Goal: Communication & Community: Answer question/provide support

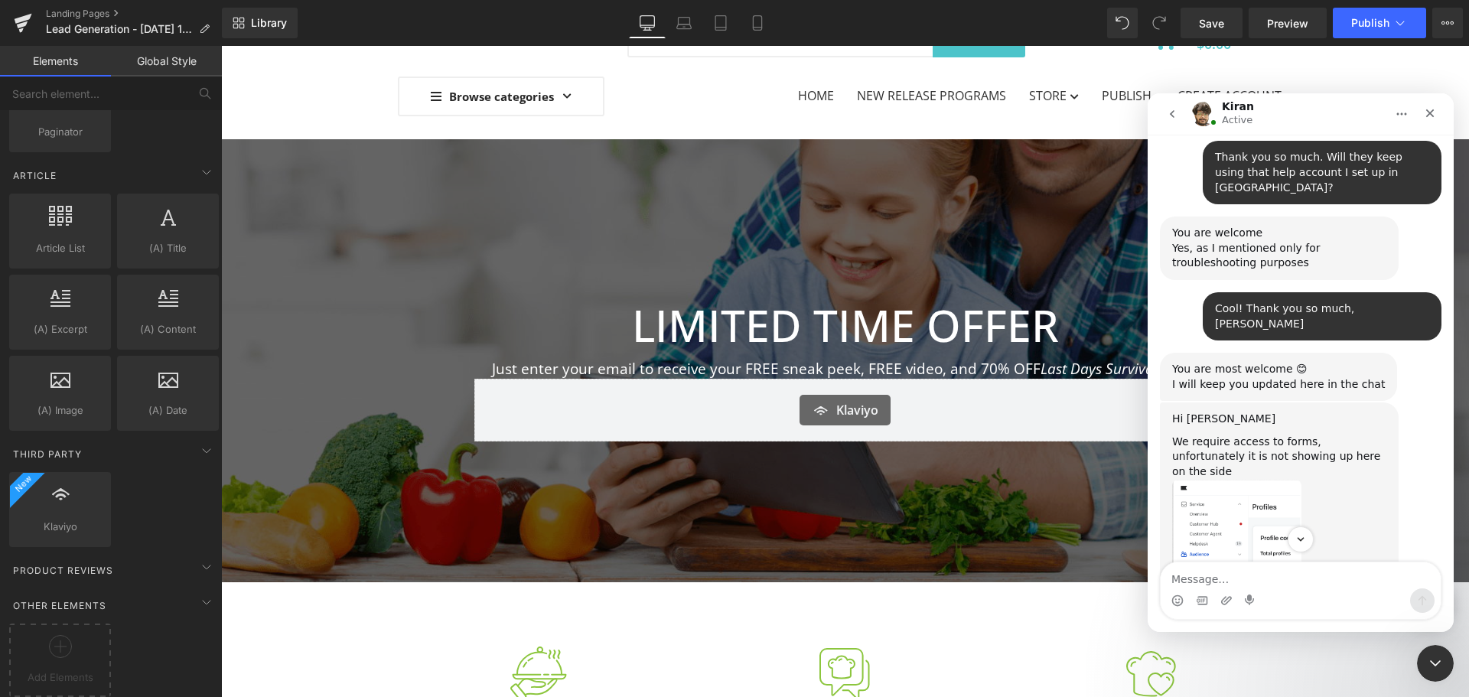
scroll to position [4332, 0]
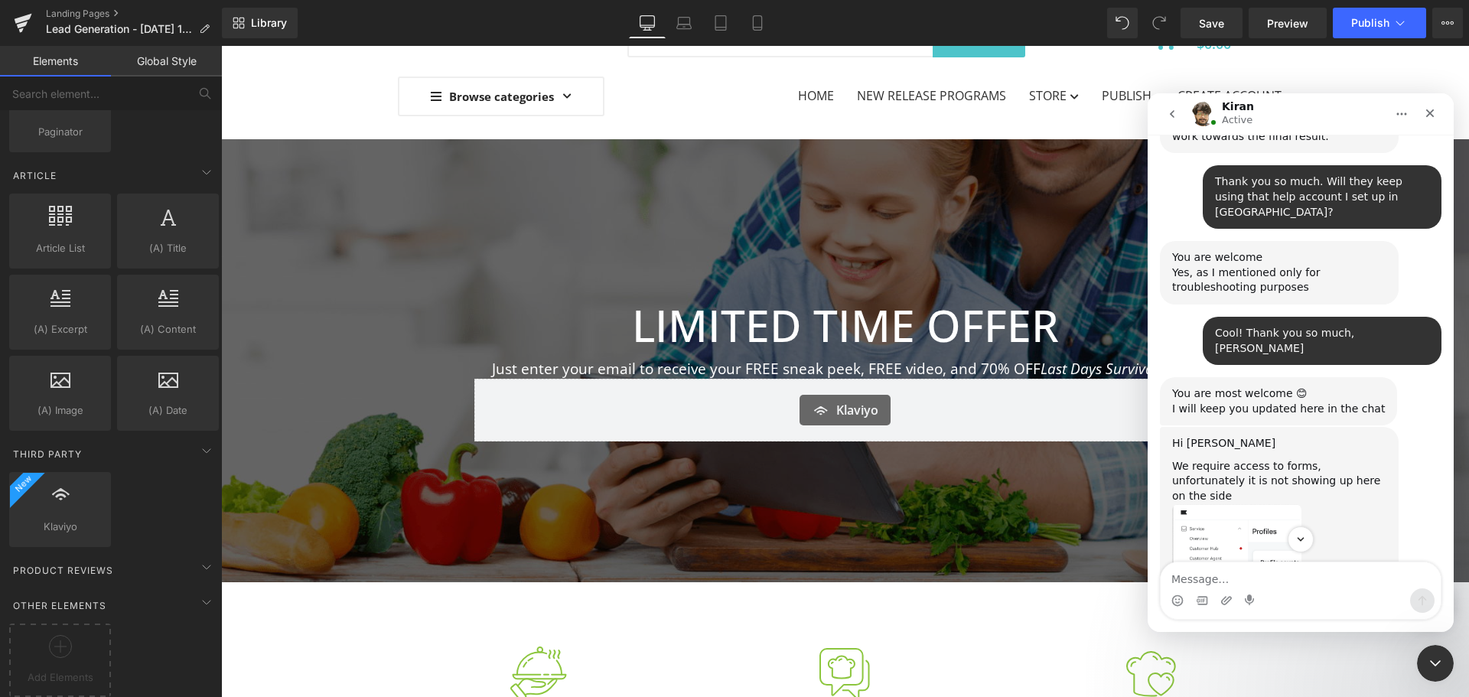
click at [1253, 504] on img "Kiran says…" at bounding box center [1236, 606] width 129 height 205
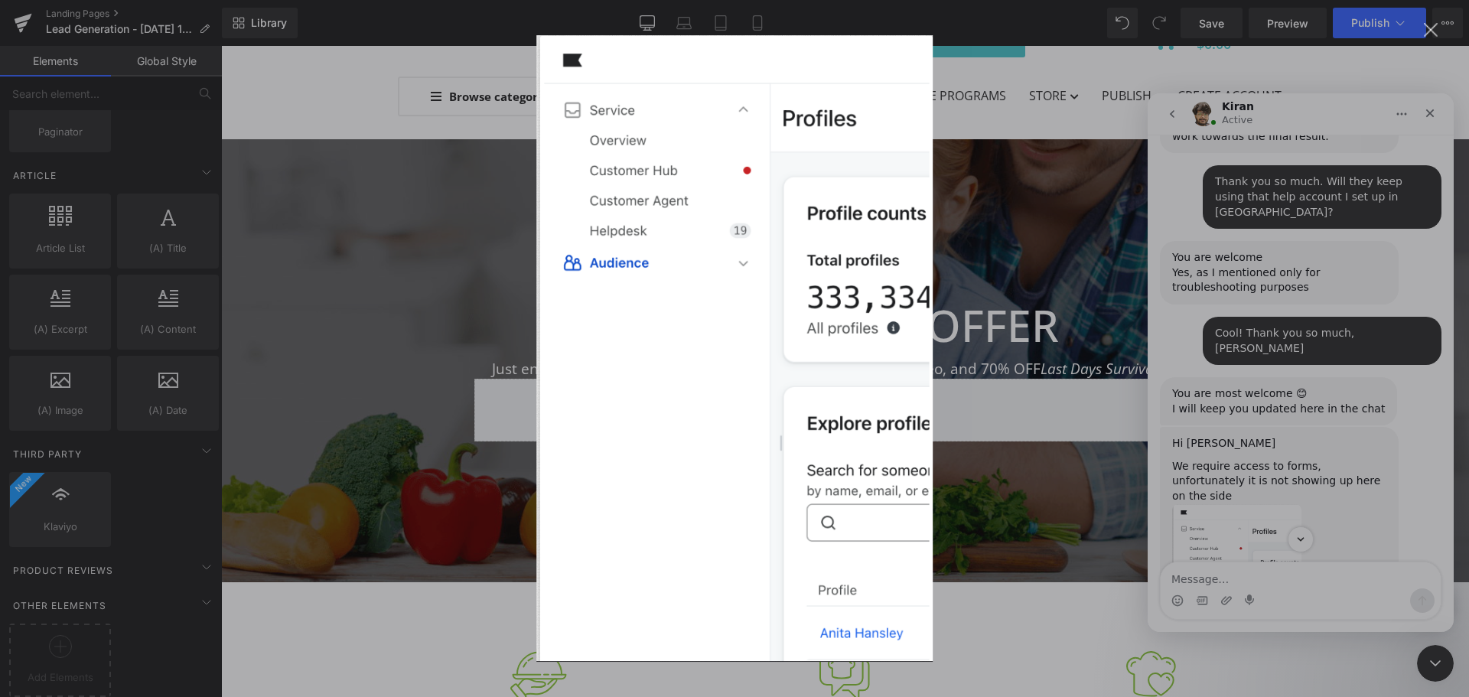
scroll to position [0, 0]
click at [1299, 362] on div "Intercom messenger" at bounding box center [734, 348] width 1469 height 697
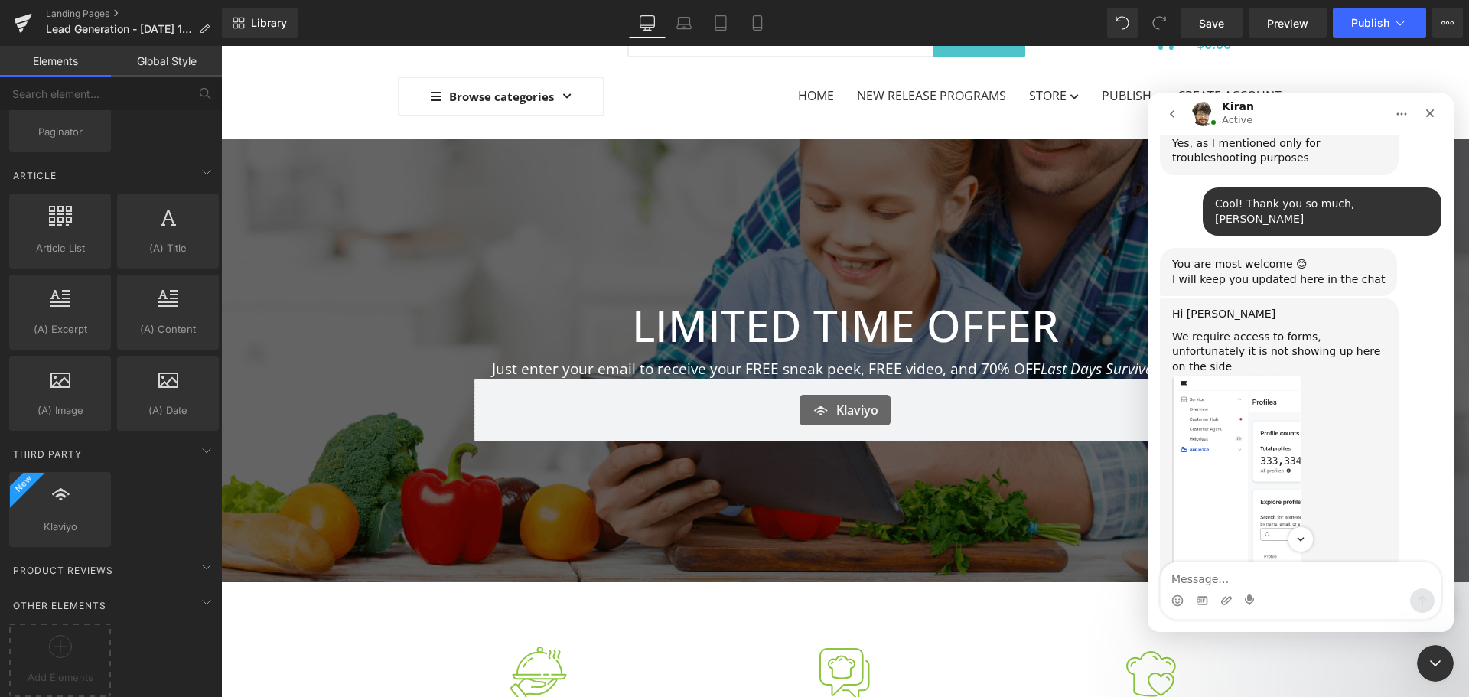
scroll to position [4562, 0]
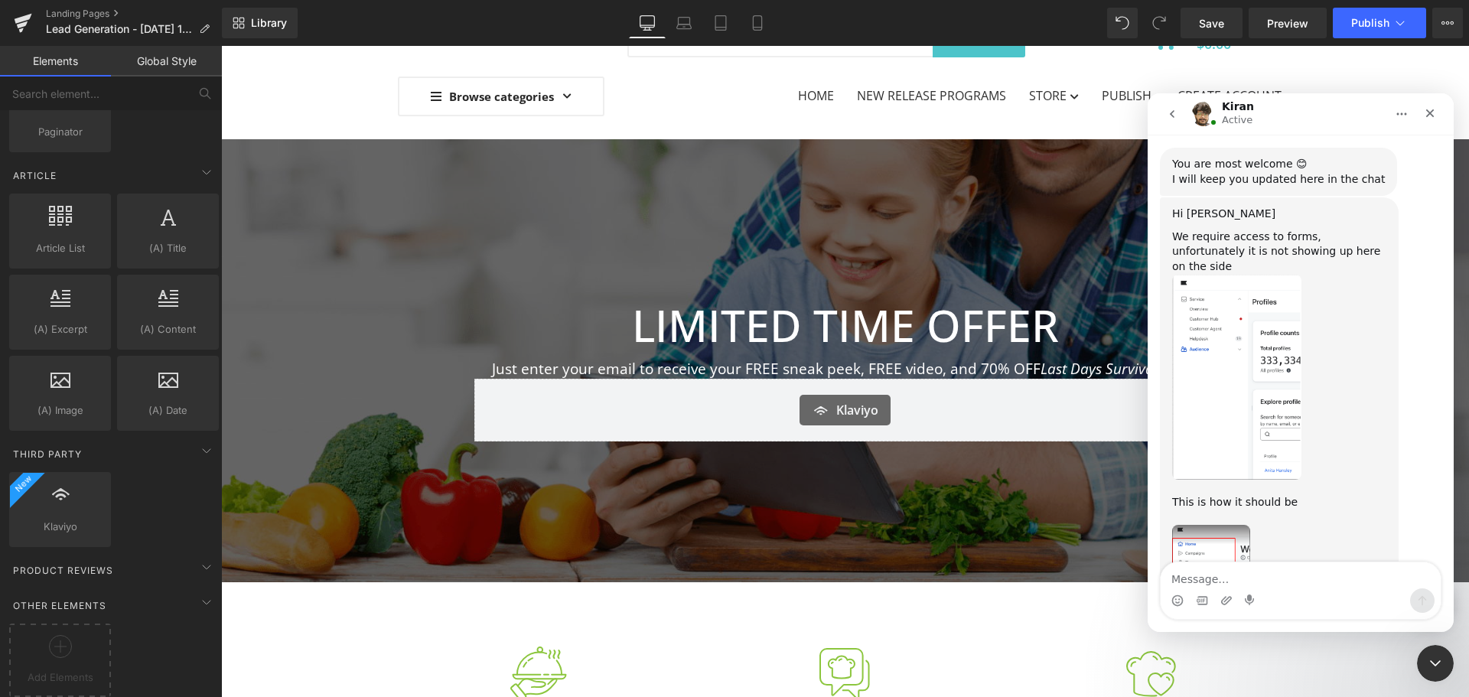
click at [1235, 525] on img "Kiran says…" at bounding box center [1211, 627] width 78 height 205
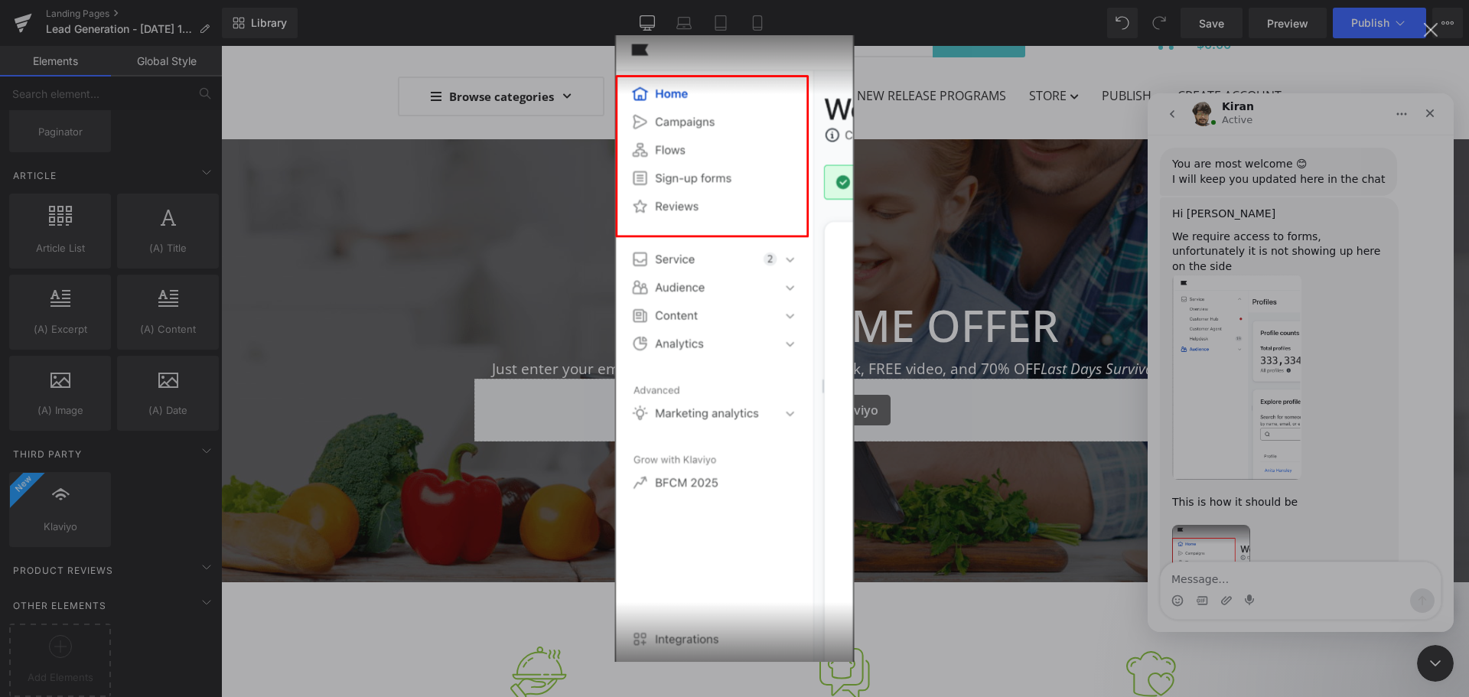
click at [1326, 441] on div "Intercom messenger" at bounding box center [734, 348] width 1469 height 697
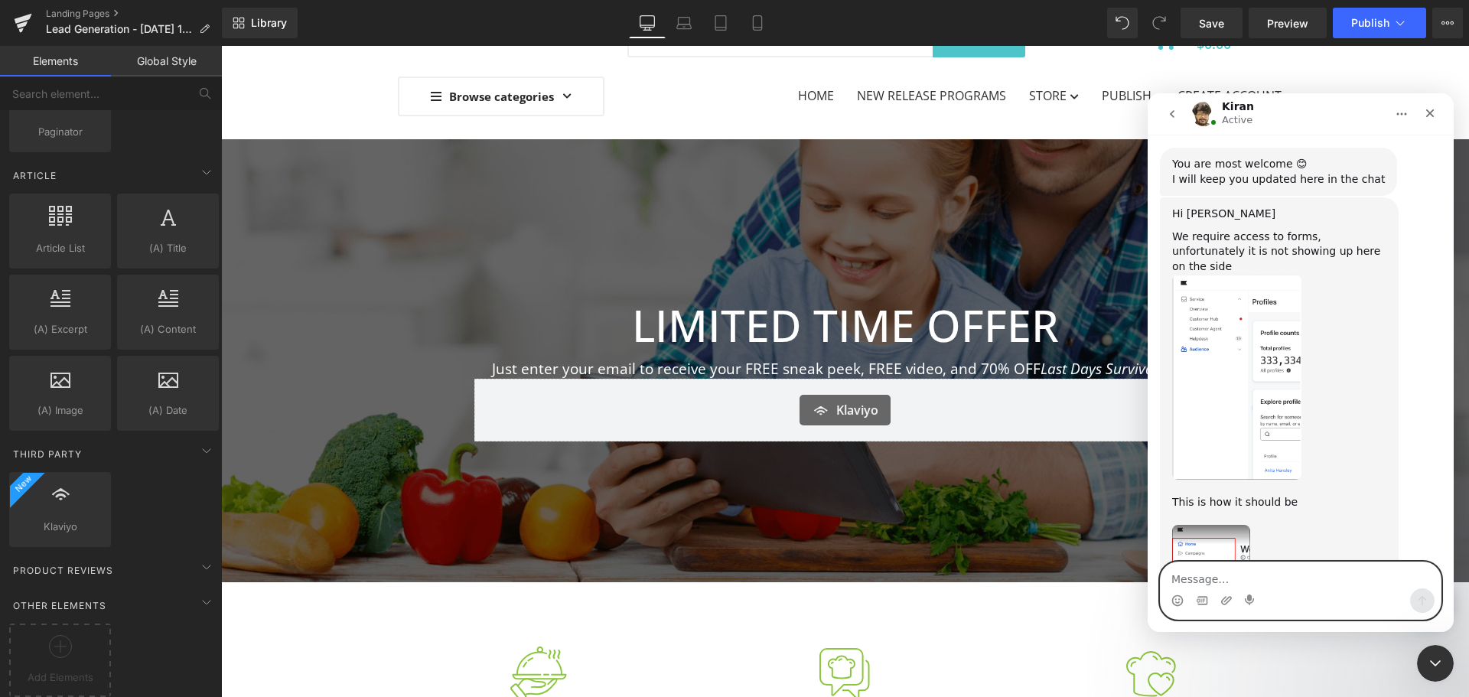
click at [1233, 566] on textarea "Message…" at bounding box center [1301, 575] width 280 height 26
type textarea "Sure! One second"
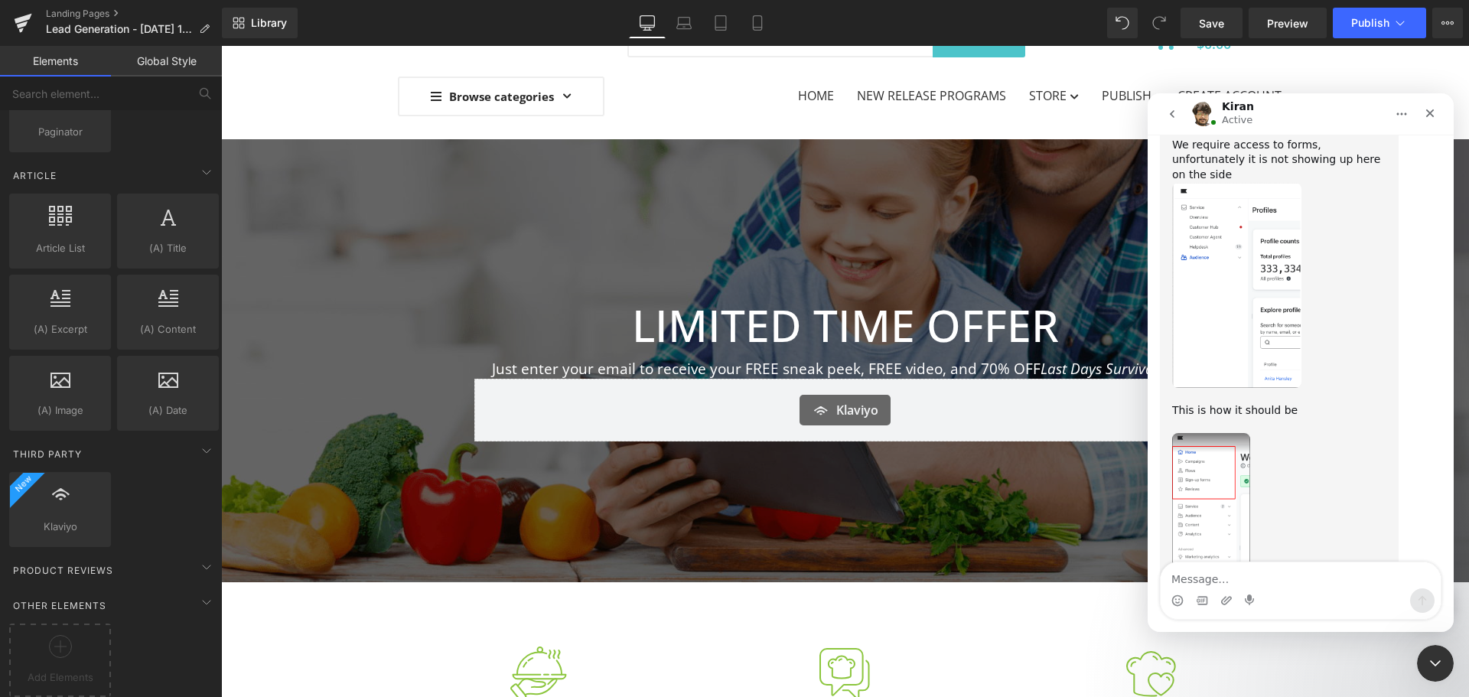
scroll to position [4653, 0]
click at [1298, 595] on div "Intercom messenger" at bounding box center [1301, 600] width 280 height 24
click at [1274, 582] on textarea "Message…" at bounding box center [1301, 575] width 280 height 26
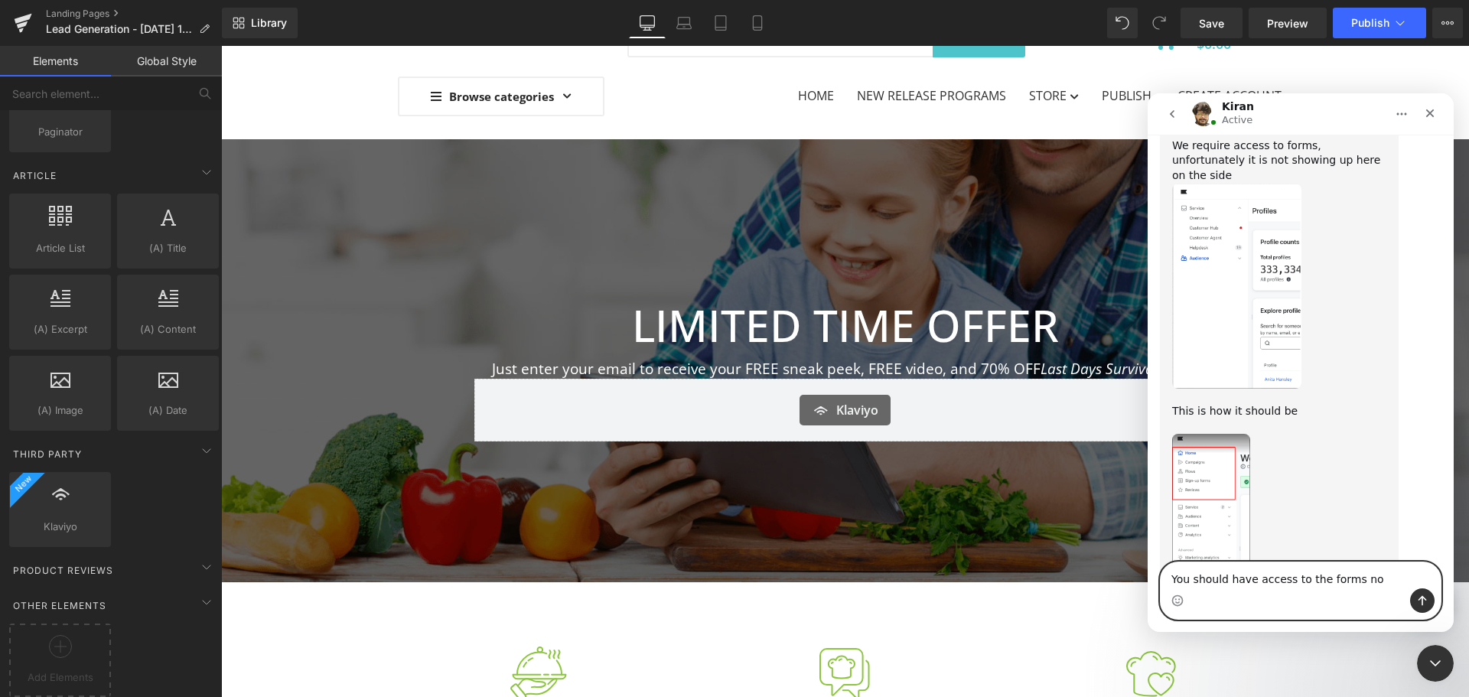
type textarea "You should have access to the forms now"
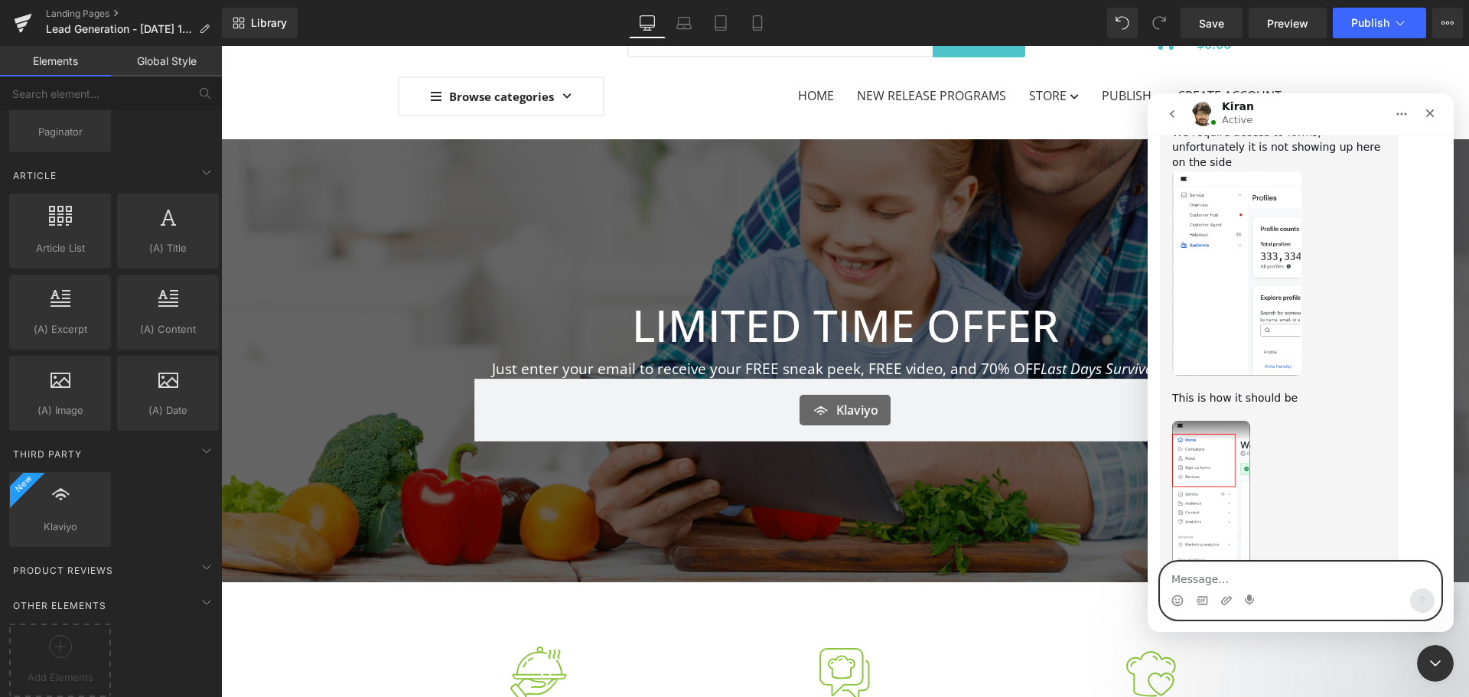
scroll to position [4698, 0]
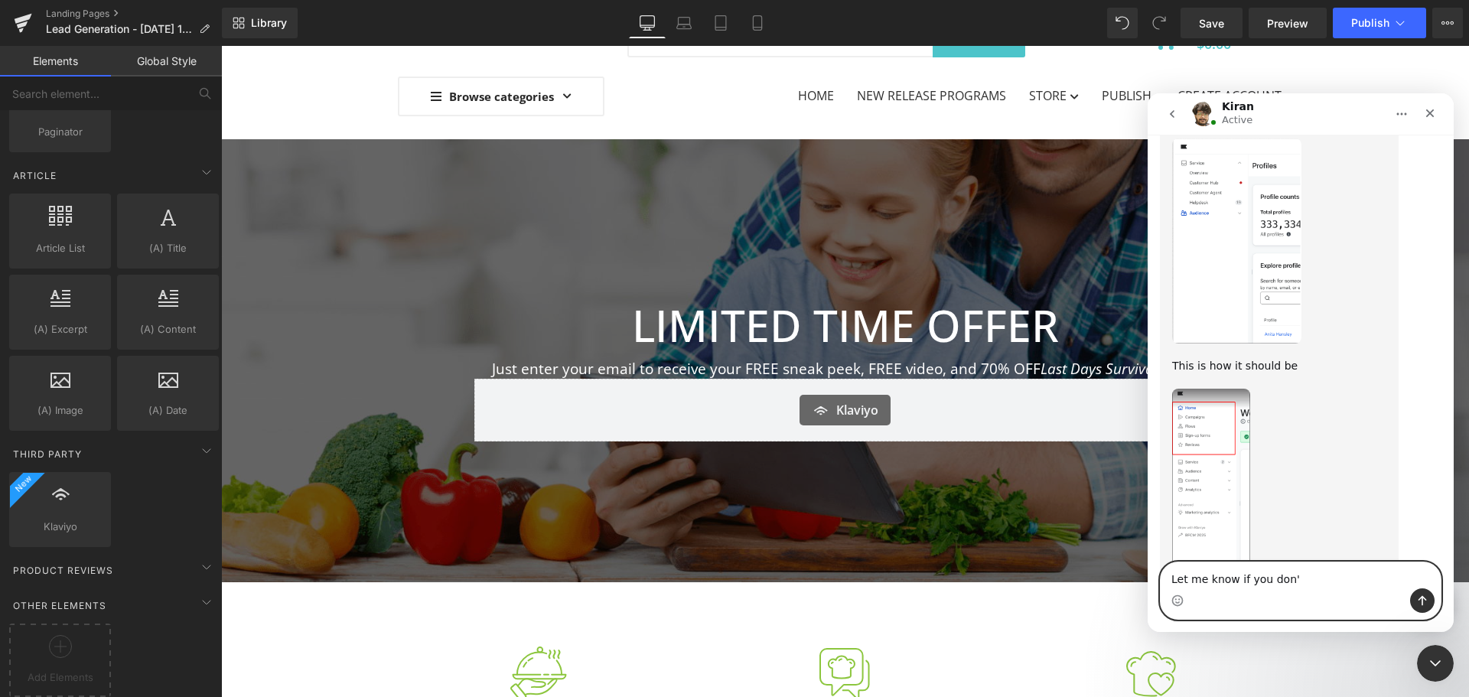
type textarea "Let me know if you don't"
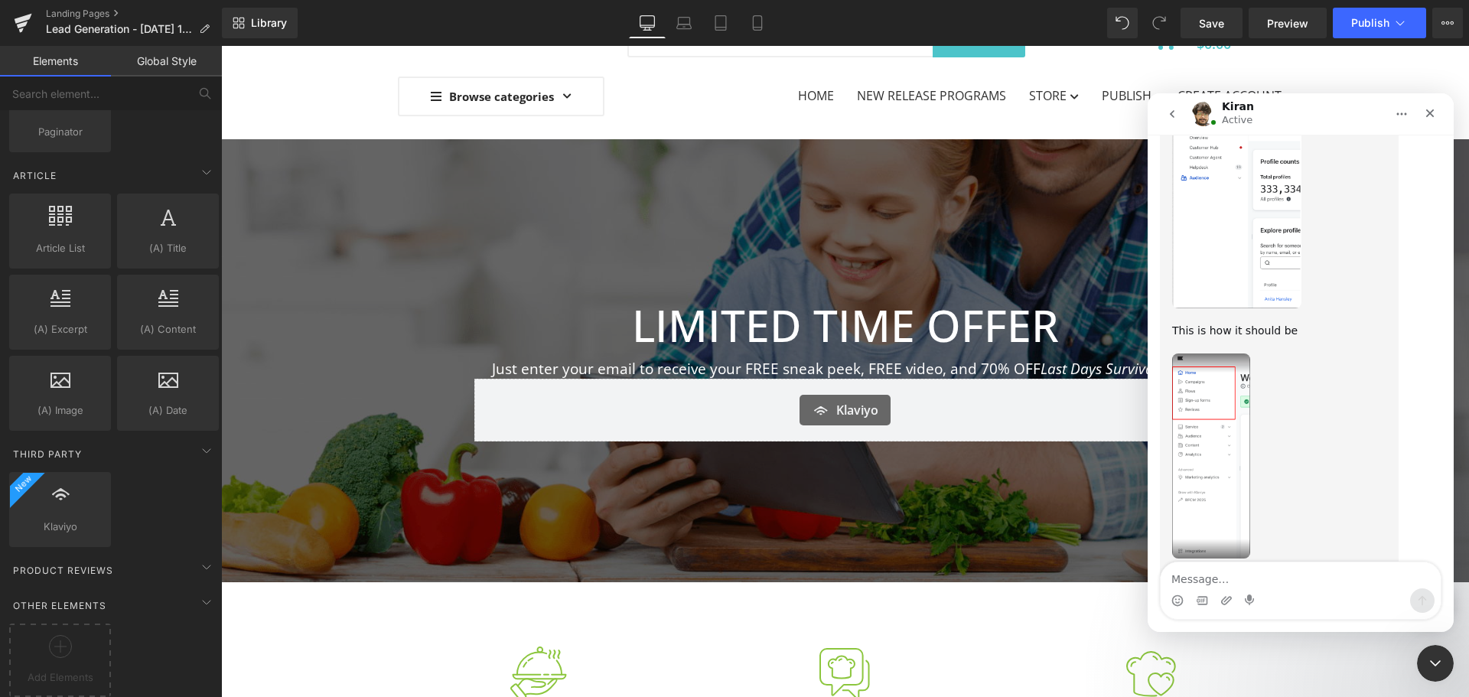
scroll to position [4792, 0]
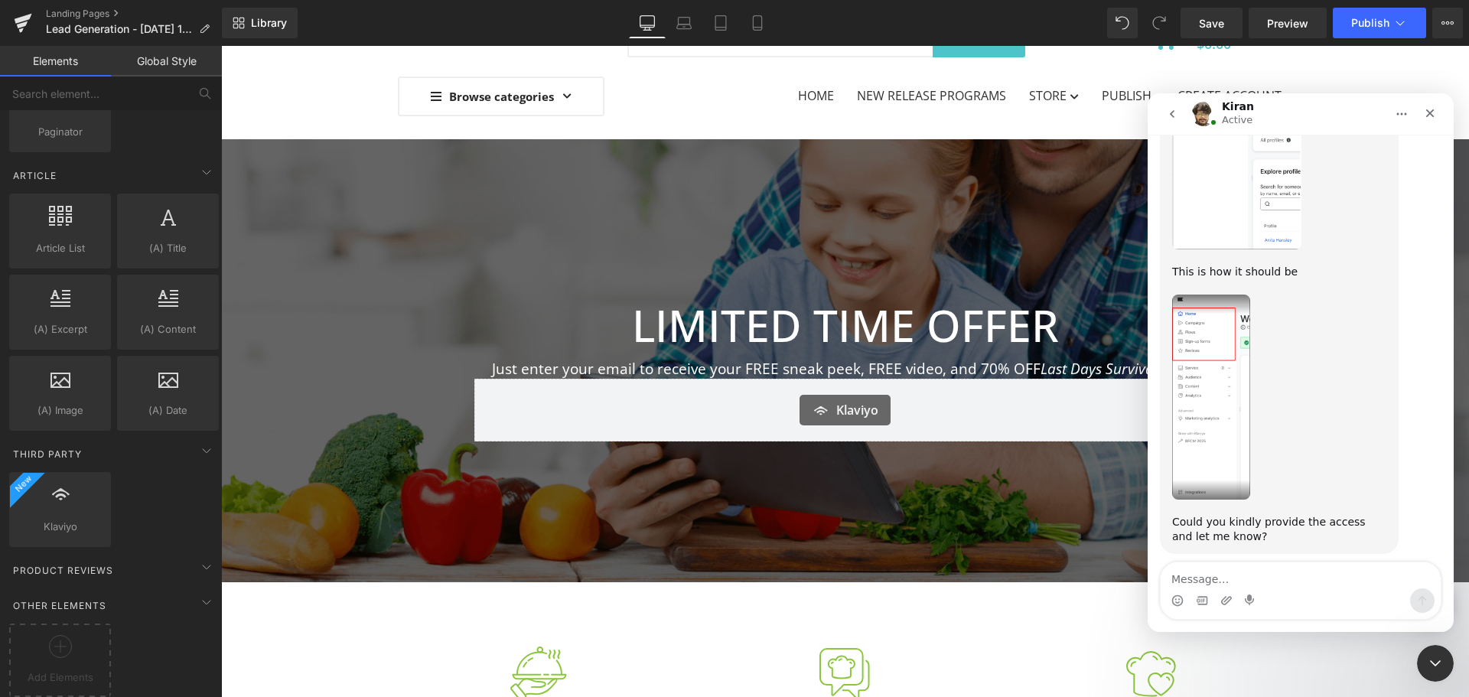
click at [1213, 295] on img "Kiran says…" at bounding box center [1211, 397] width 78 height 205
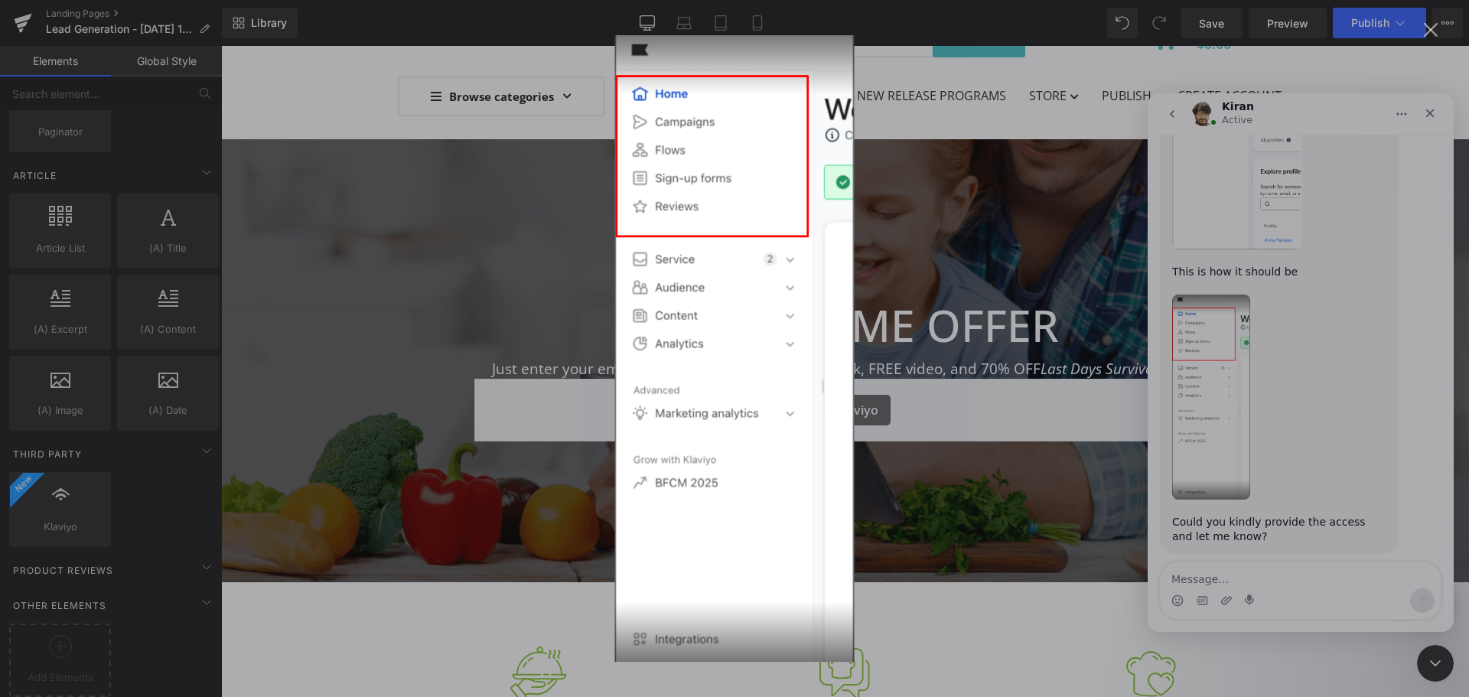
click at [1307, 271] on div "Intercom messenger" at bounding box center [734, 348] width 1469 height 697
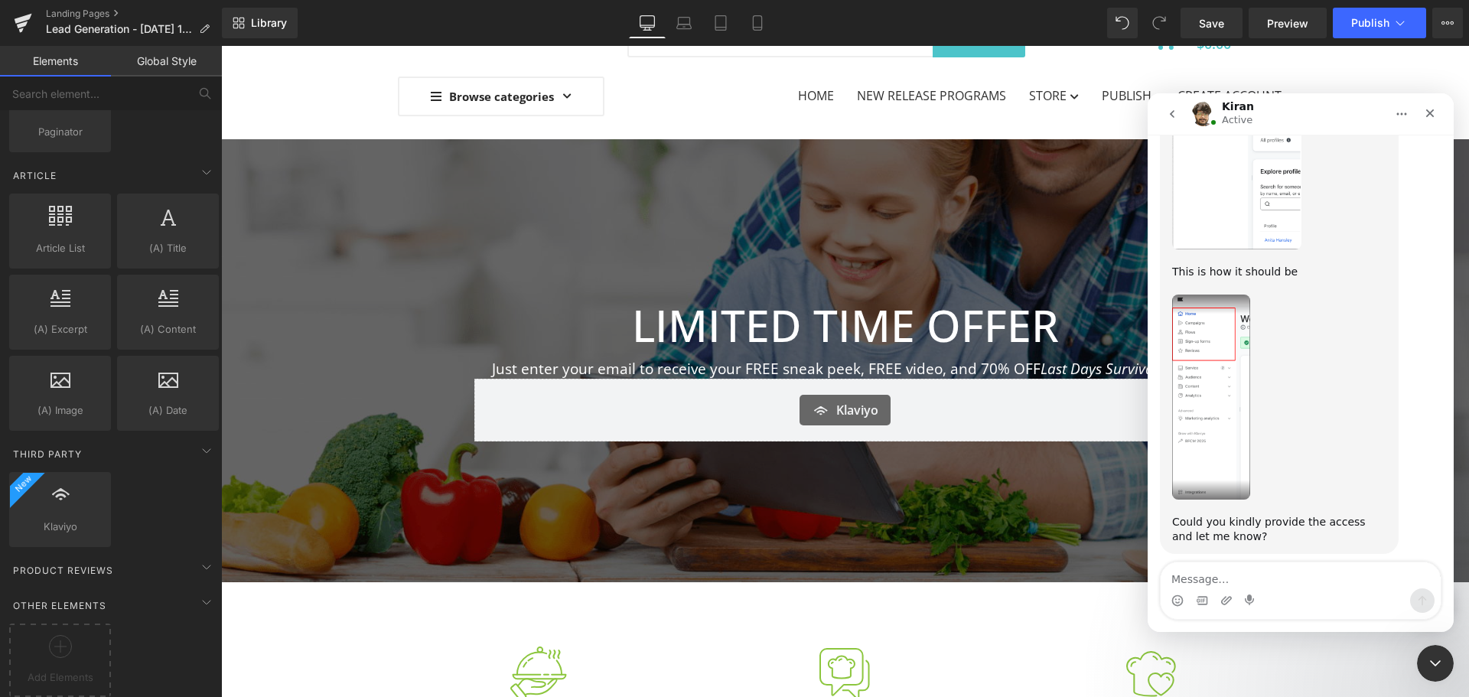
scroll to position [4809, 0]
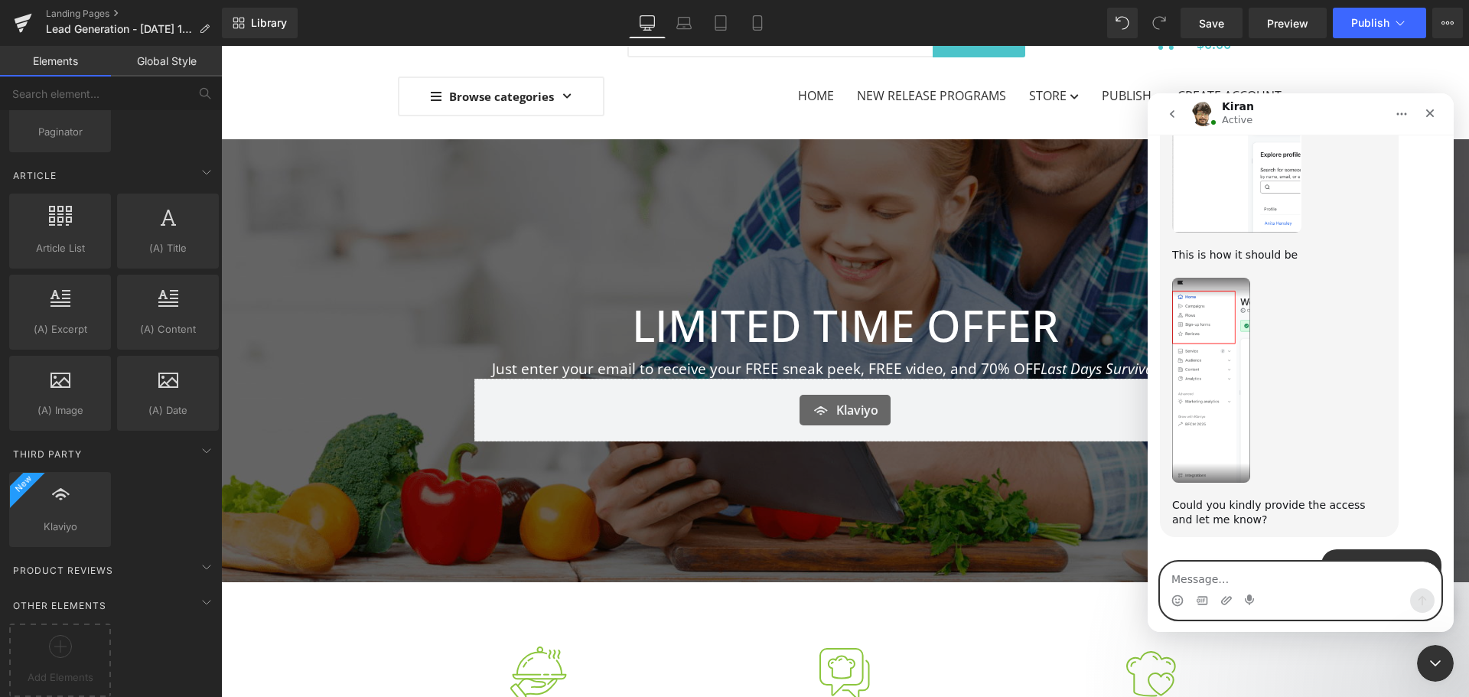
click at [1241, 582] on textarea "Message…" at bounding box center [1301, 575] width 280 height 26
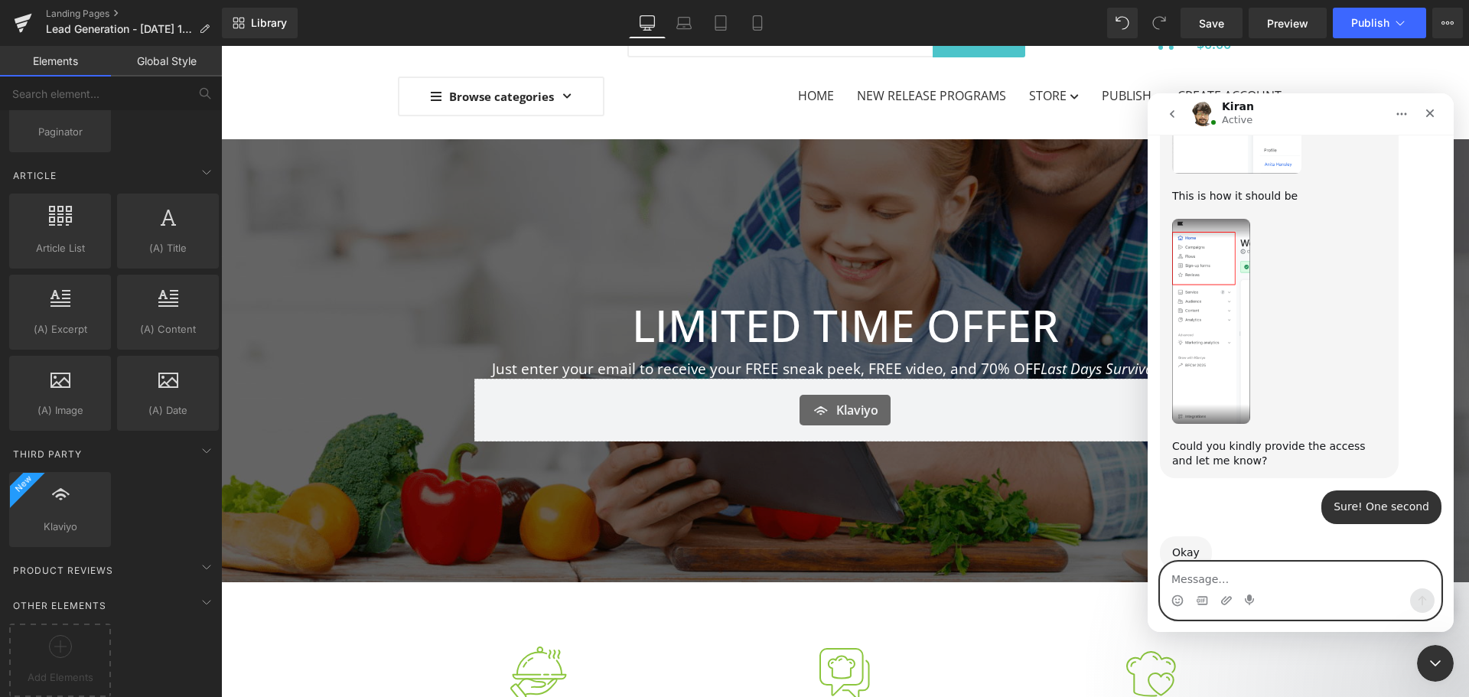
click at [1301, 578] on textarea "Message…" at bounding box center [1301, 575] width 280 height 26
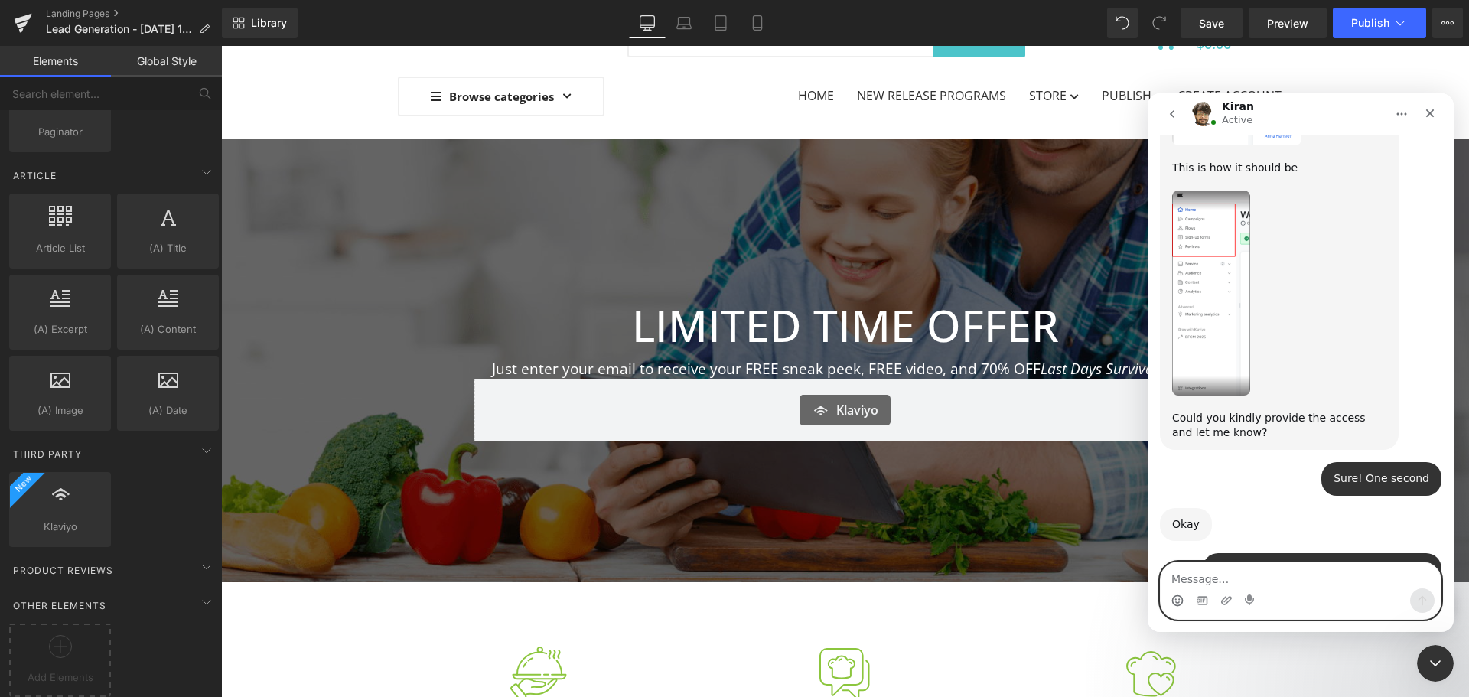
click at [1182, 601] on circle "Emoji picker" at bounding box center [1177, 600] width 10 height 10
click at [1188, 575] on textarea "Message…" at bounding box center [1301, 575] width 280 height 26
click at [1267, 575] on textarea "Message…" at bounding box center [1301, 575] width 280 height 26
click at [1387, 573] on textarea "Message…" at bounding box center [1301, 575] width 280 height 26
type textarea "Thank you!"
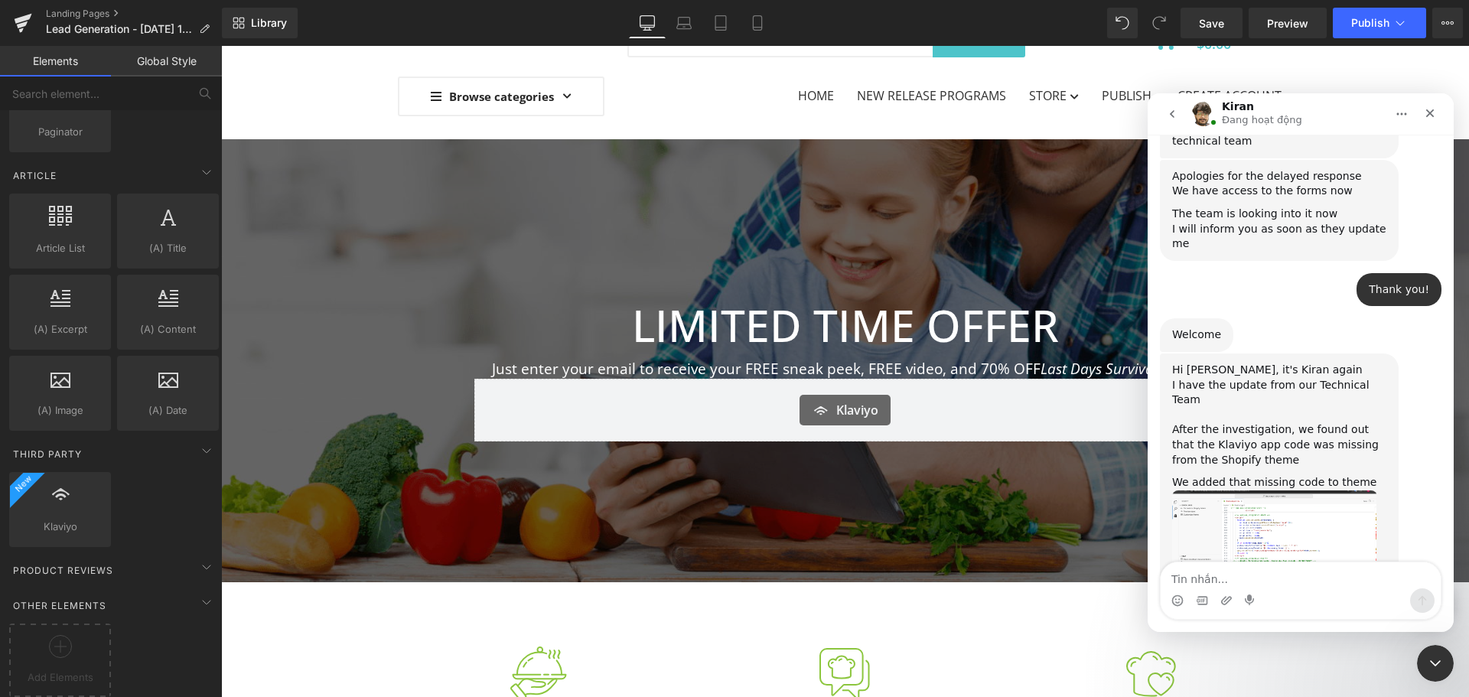
scroll to position [5428, 0]
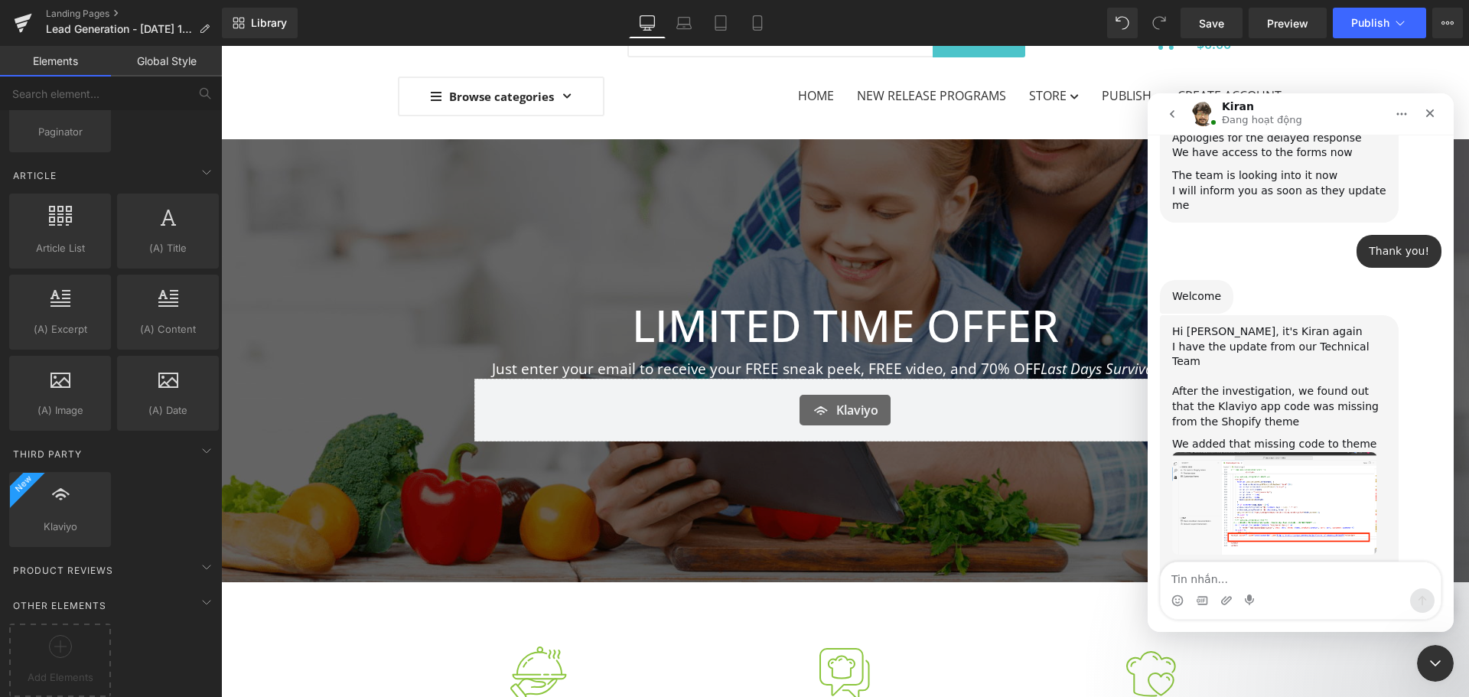
click at [1277, 585] on img "Kiran says…" at bounding box center [1274, 646] width 205 height 122
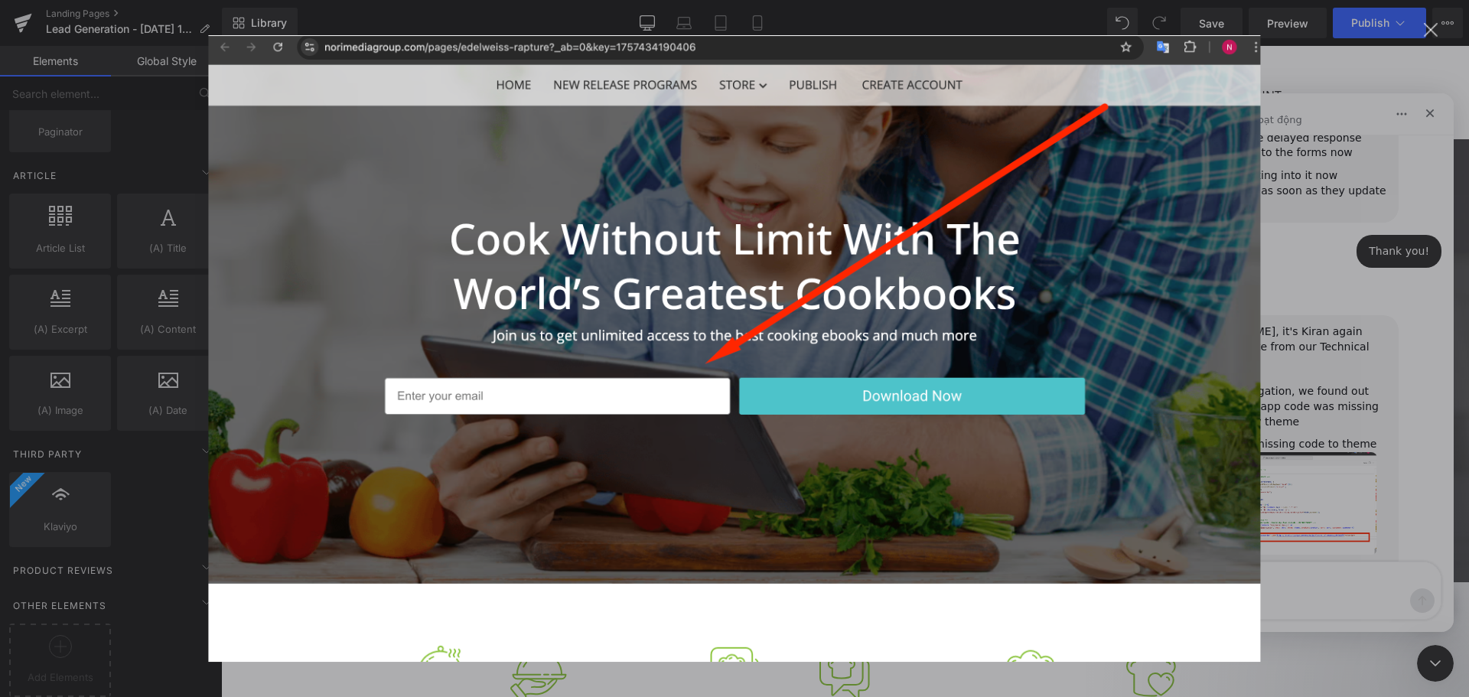
scroll to position [0, 0]
click at [1339, 215] on div "Intercom messenger" at bounding box center [734, 348] width 1469 height 697
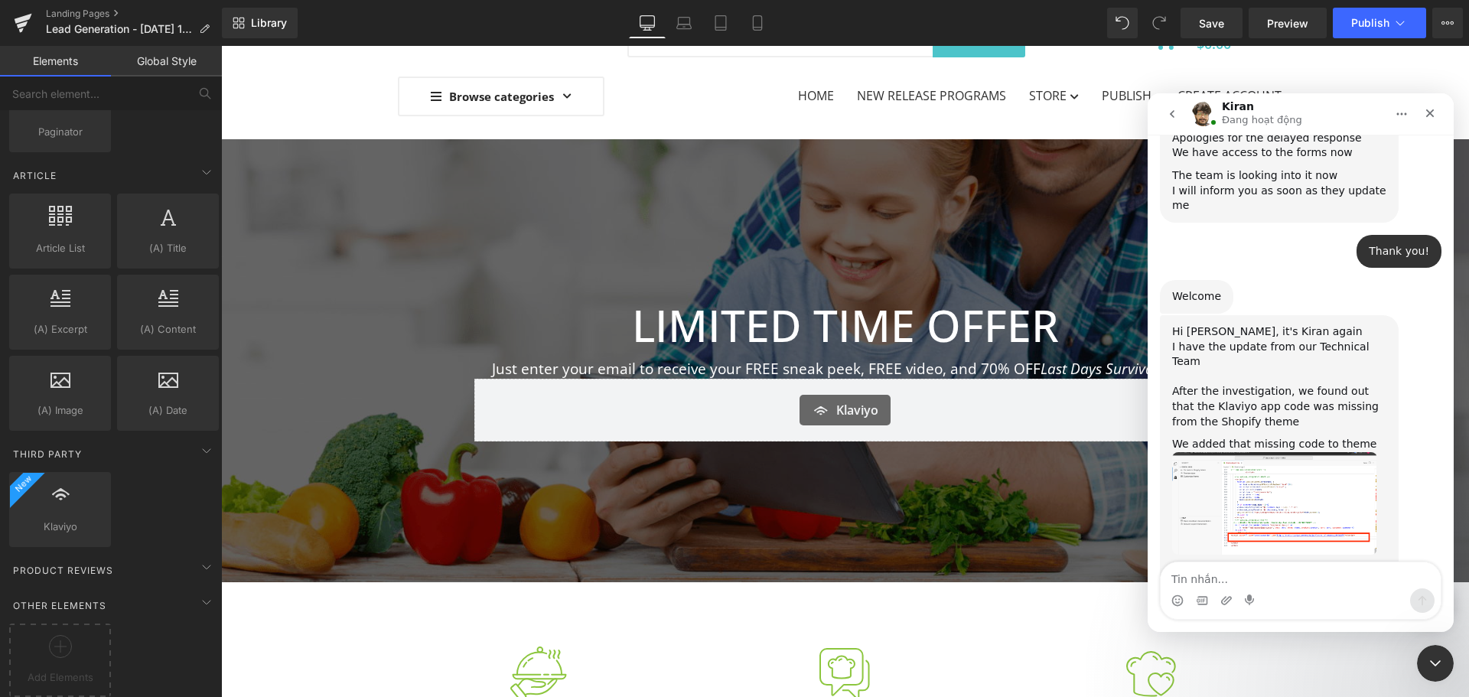
click at [1305, 452] on img "Kiran says…" at bounding box center [1274, 503] width 205 height 103
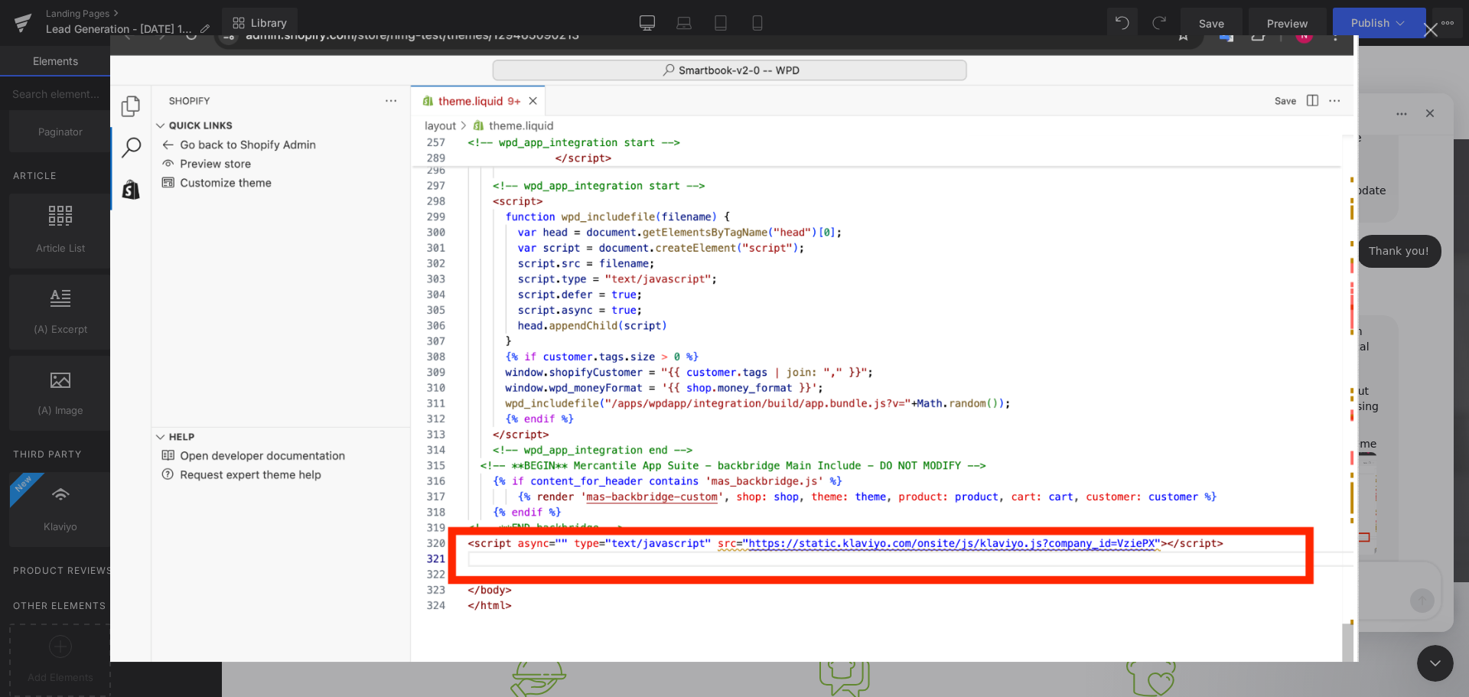
click at [1423, 265] on div "Intercom messenger" at bounding box center [734, 348] width 1469 height 697
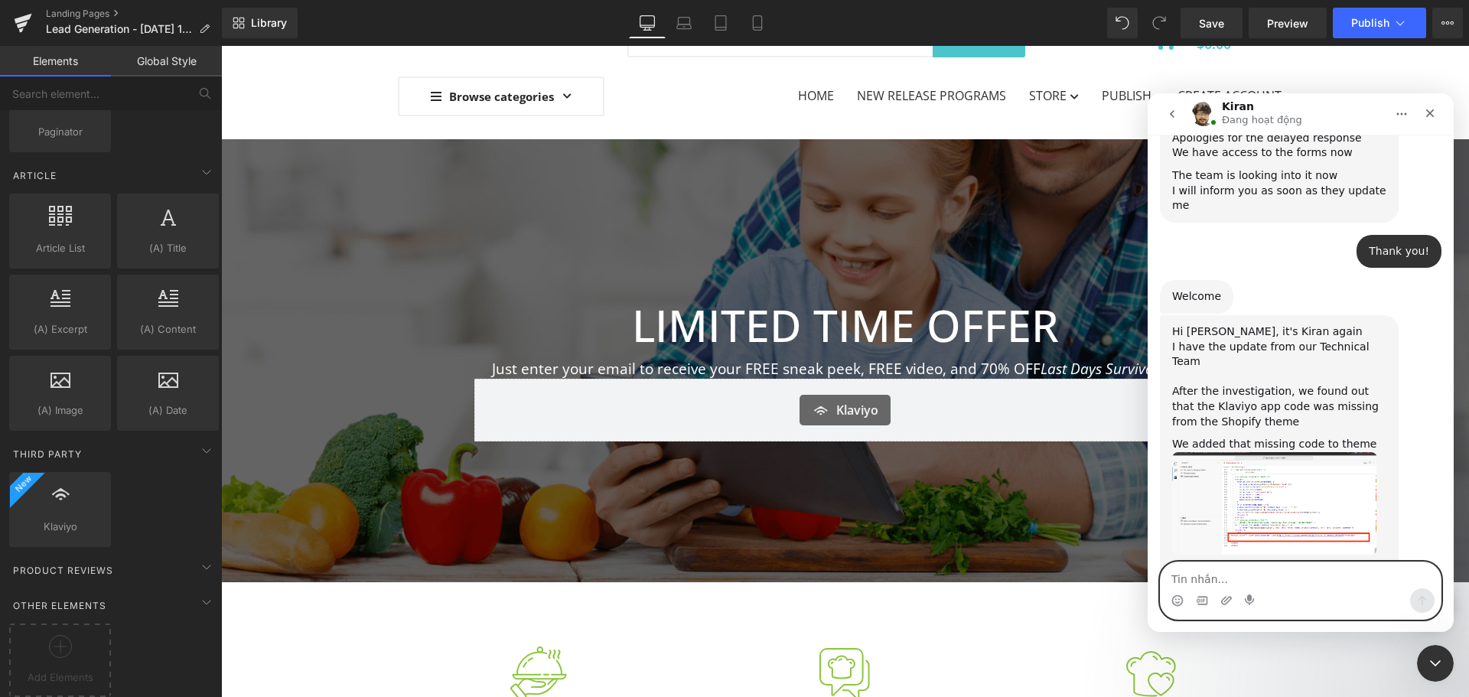
click at [1334, 578] on textarea "Tin nhắn..." at bounding box center [1301, 575] width 280 height 26
click at [1297, 24] on div at bounding box center [734, 325] width 1469 height 651
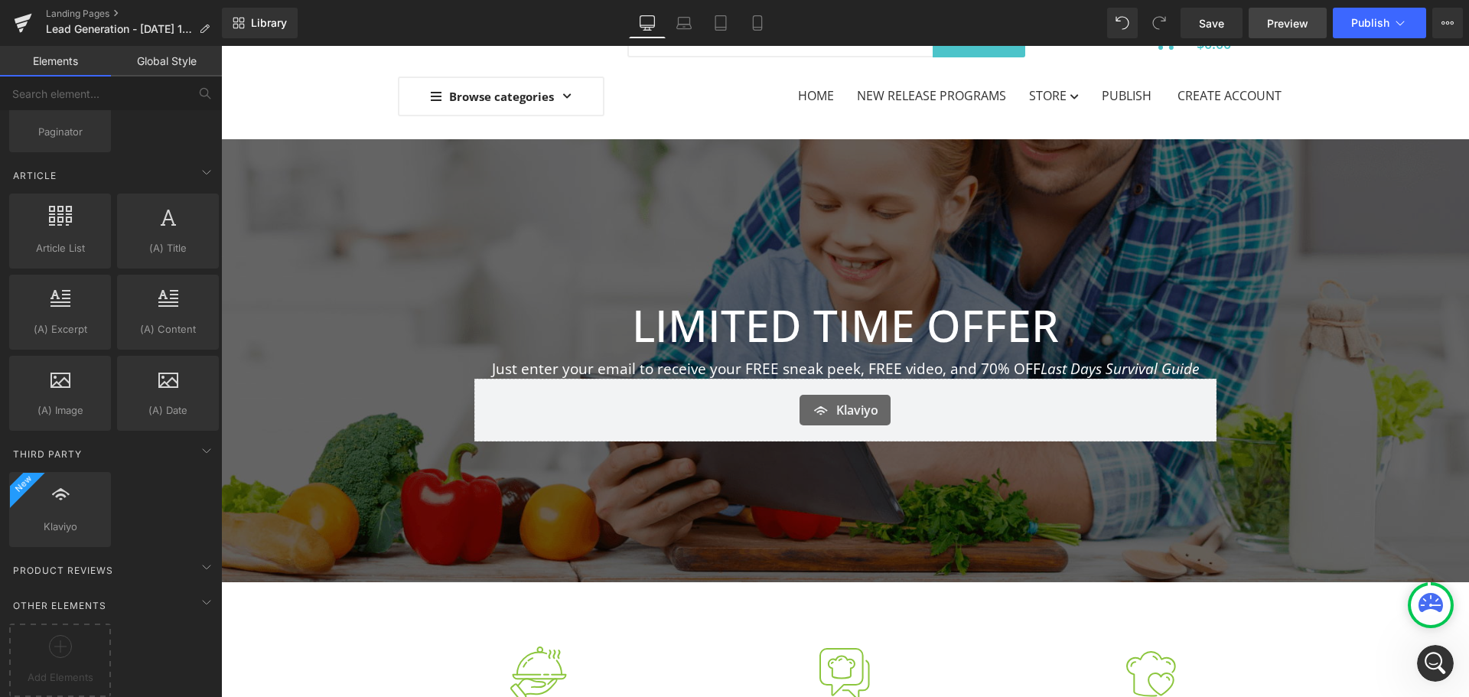
click at [1291, 24] on span "Preview" at bounding box center [1287, 23] width 41 height 16
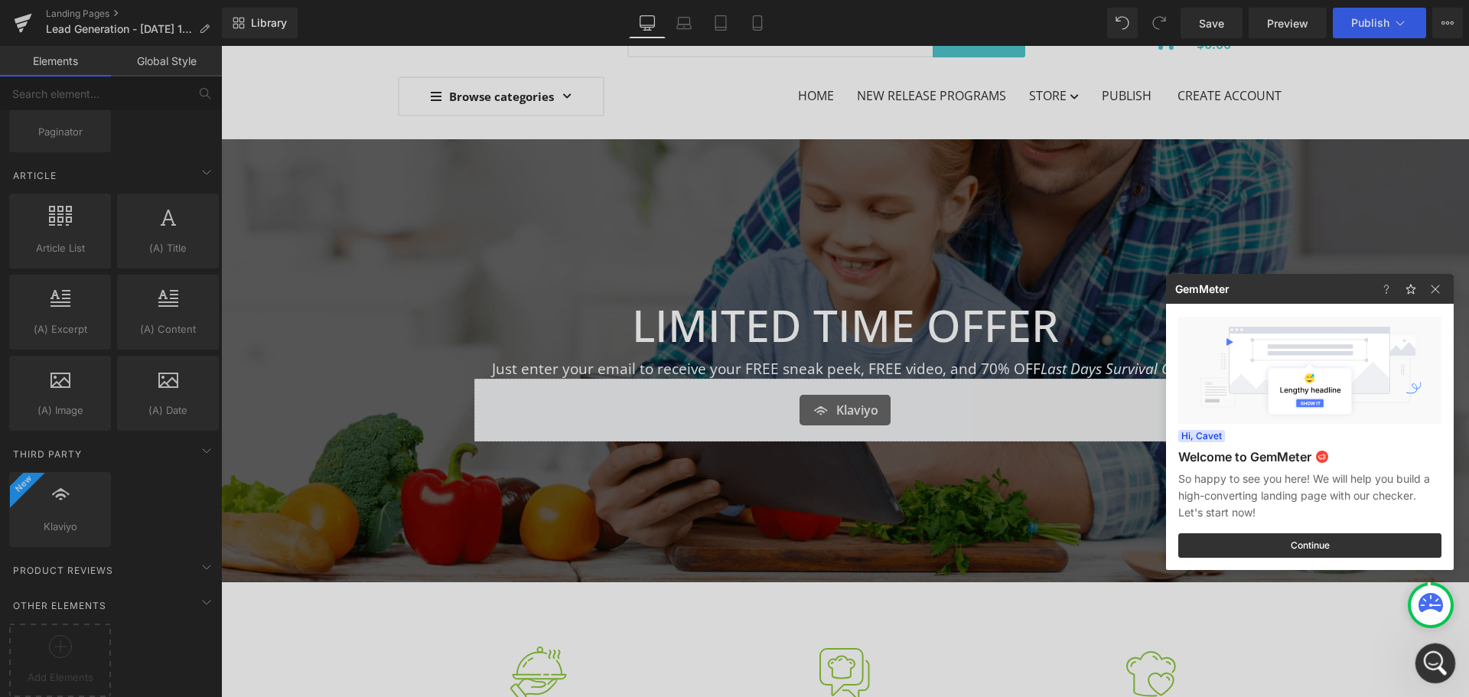
click at [1418, 660] on div "Open Intercom Messenger" at bounding box center [1433, 661] width 51 height 51
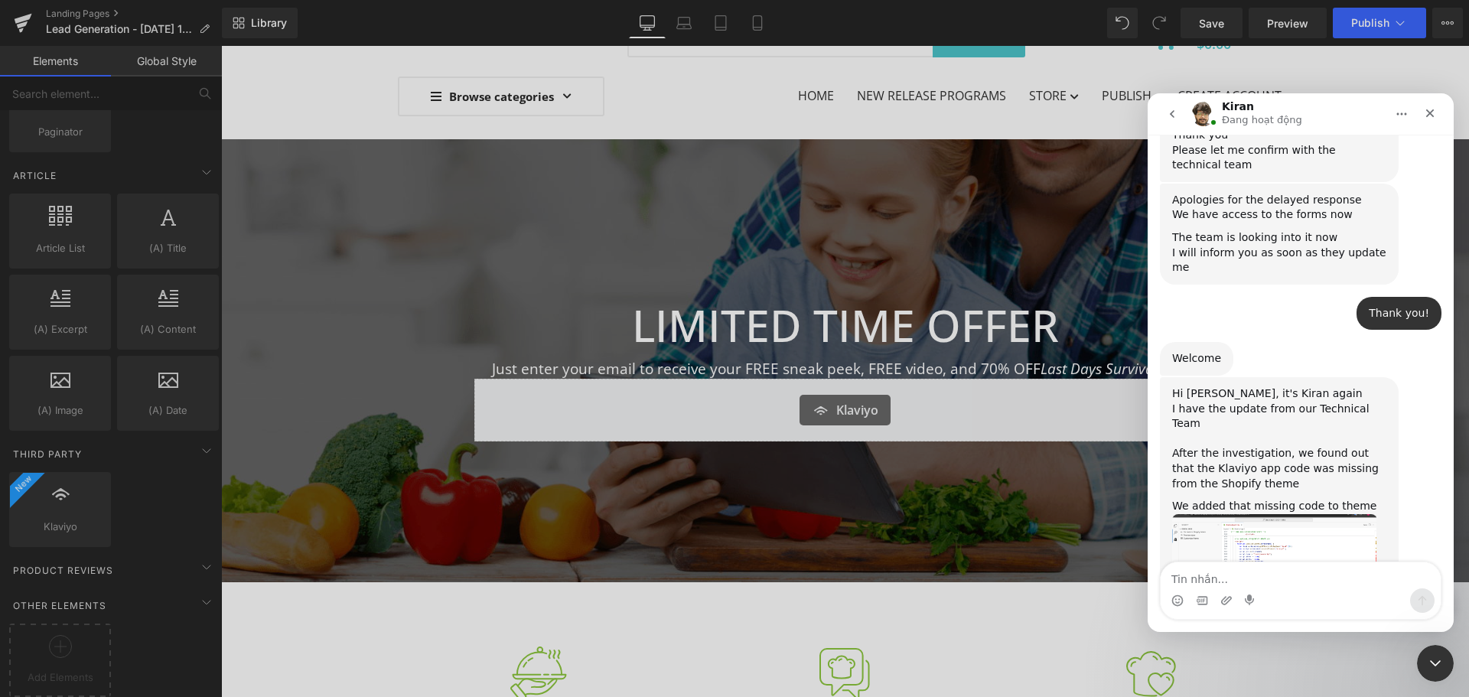
scroll to position [5413, 0]
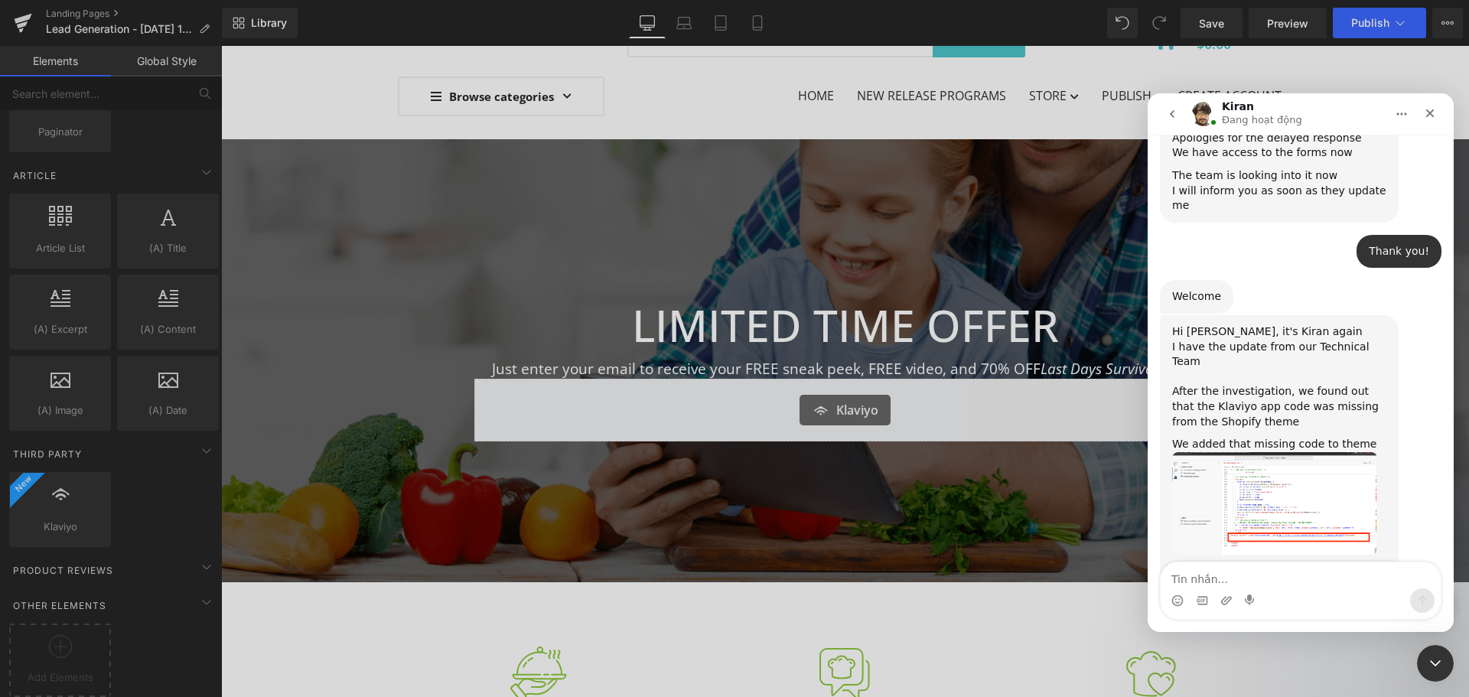
click at [1293, 578] on textarea "Tin nhắn..." at bounding box center [1301, 575] width 280 height 26
type textarea "You're amazing, [PERSON_NAME]!"
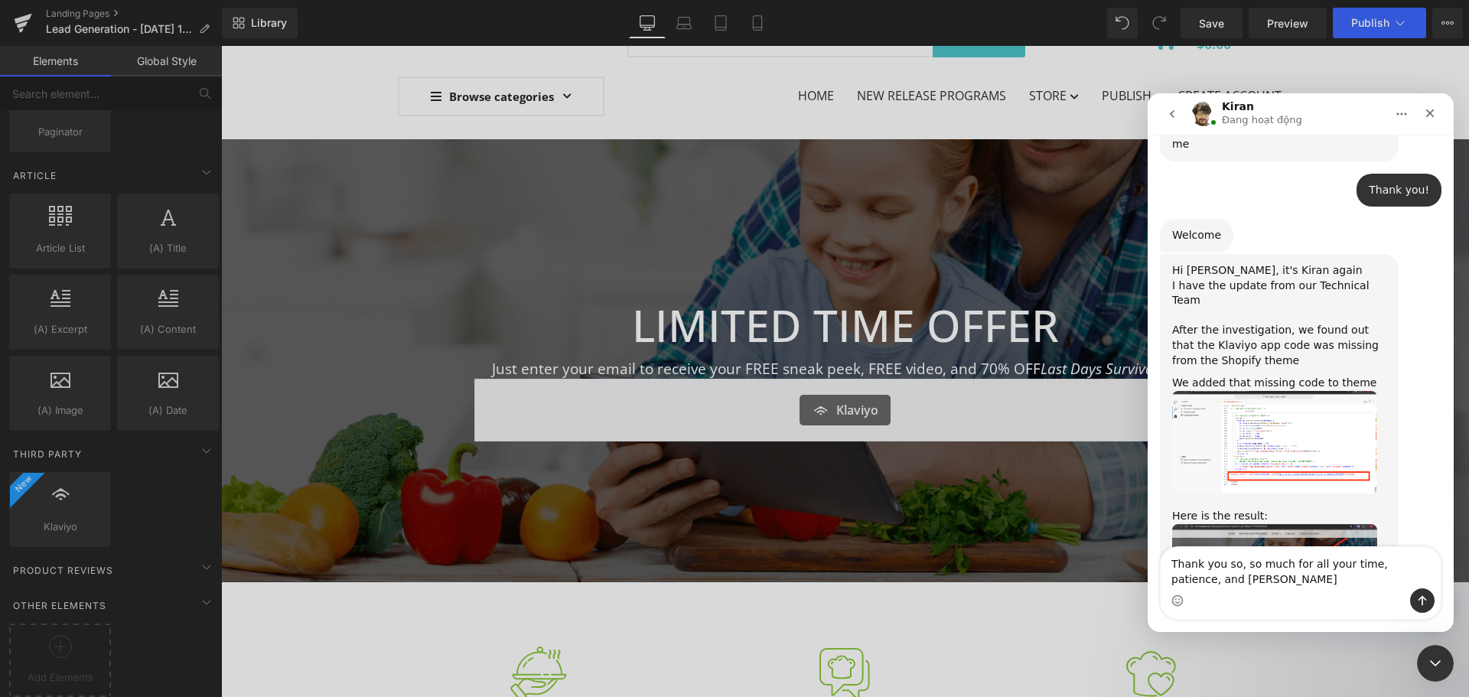
type textarea "Thank you so, so much for all your time, patience, and energy"
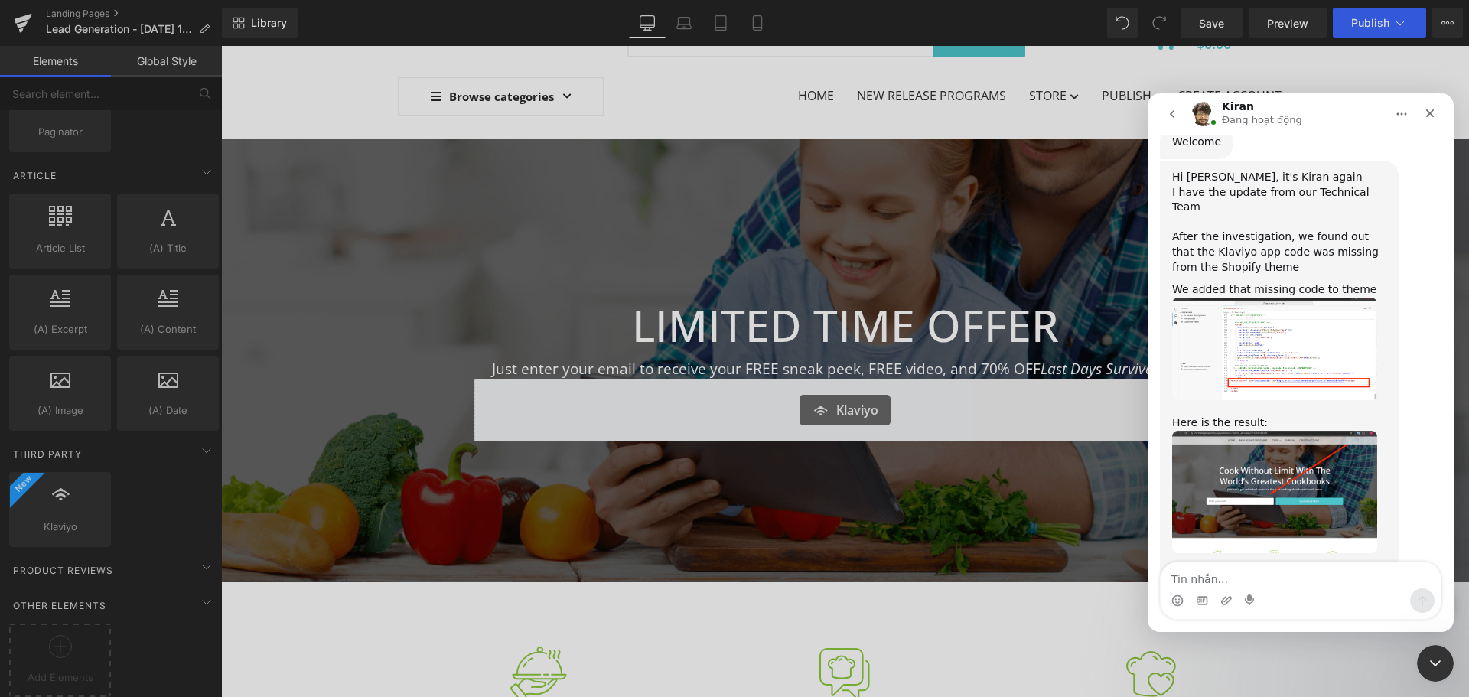
scroll to position [5612, 0]
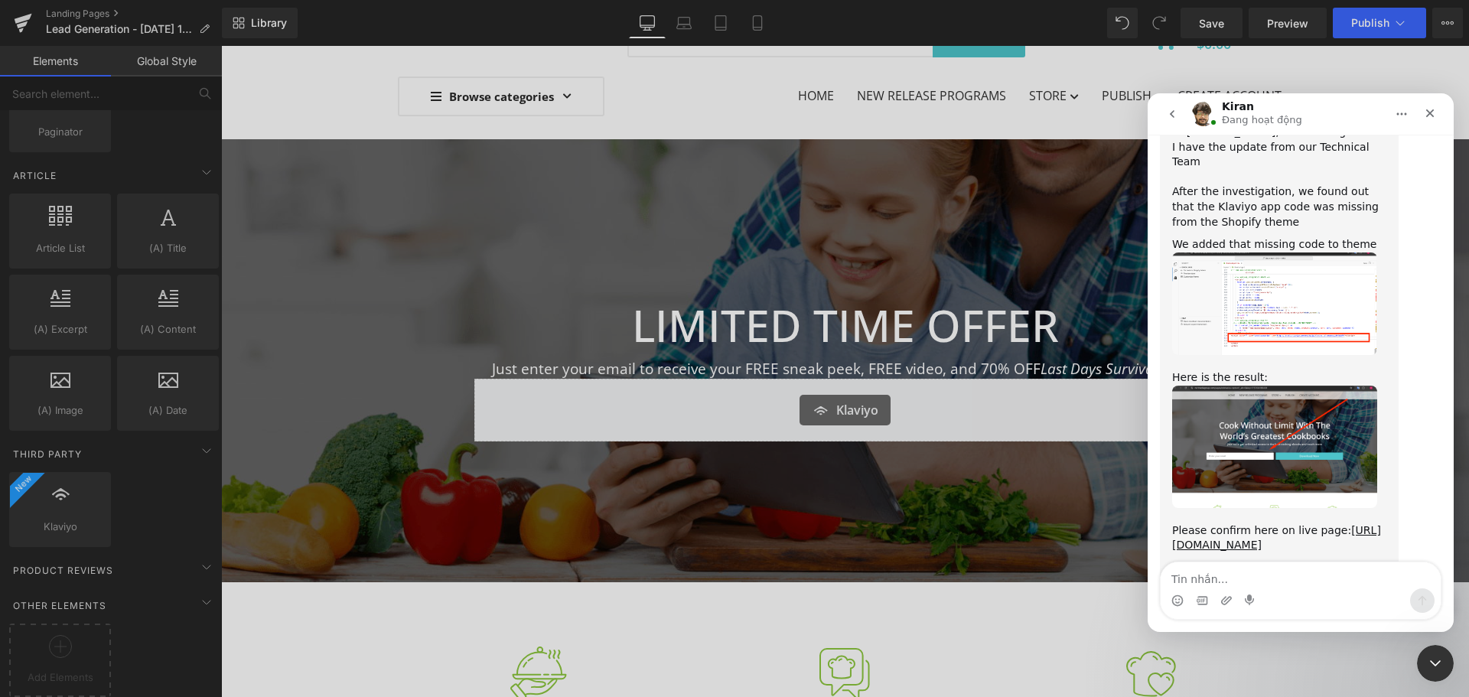
click at [1240, 576] on textarea "Tin nhắn..." at bounding box center [1301, 575] width 280 height 26
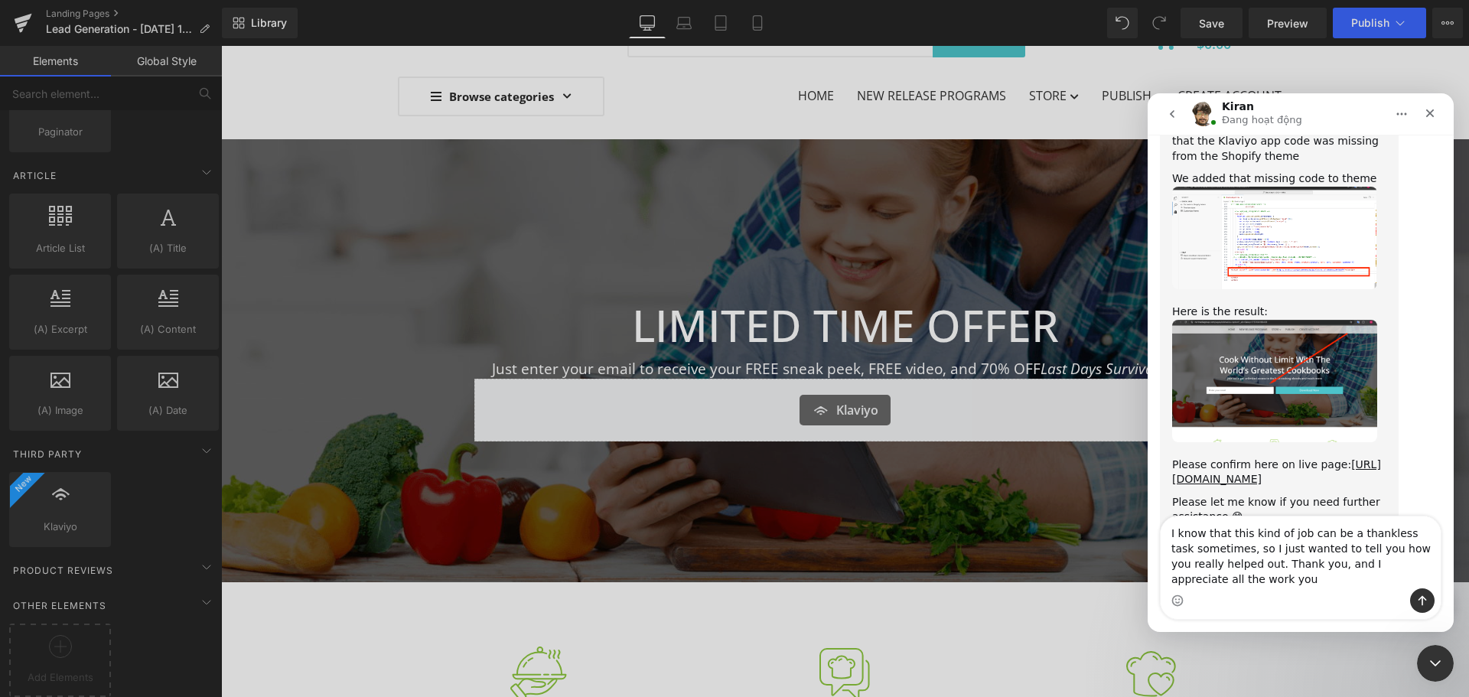
scroll to position [5635, 0]
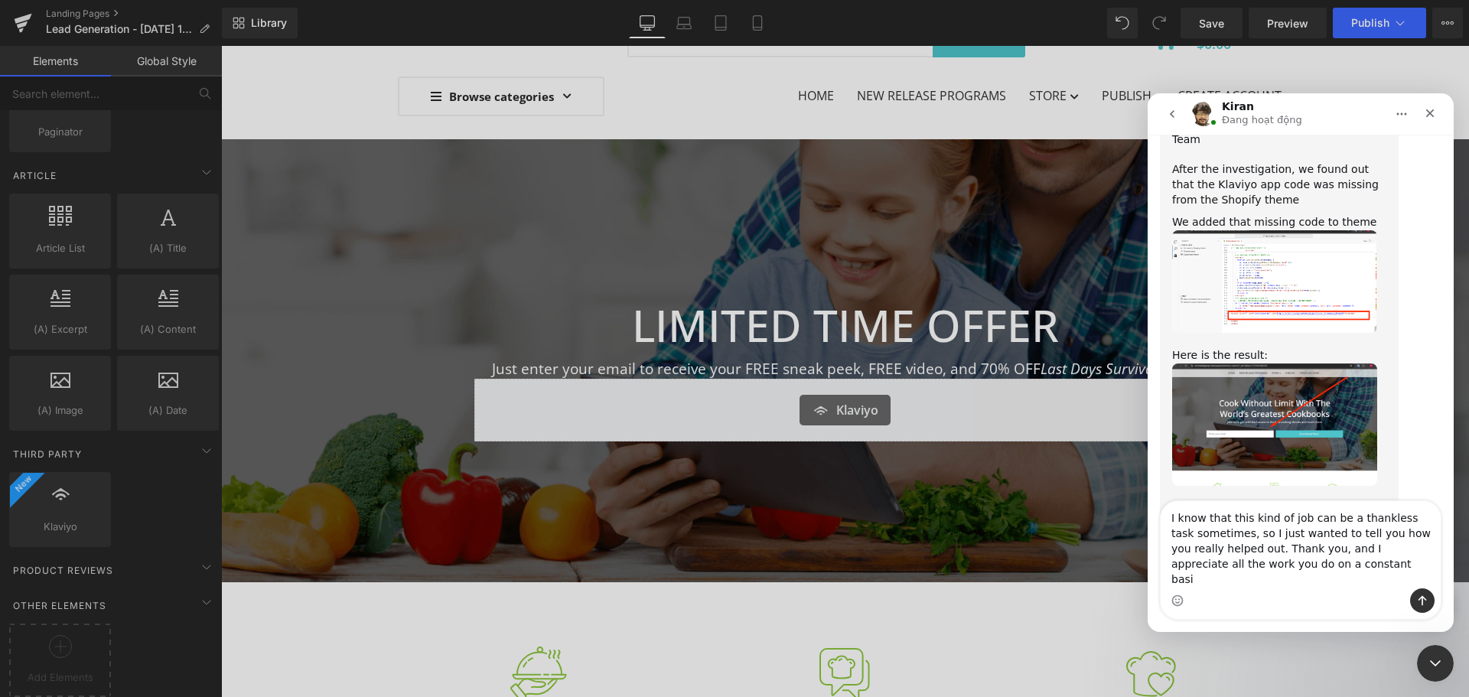
type textarea "I know that this kind of job can be a thankless task sometimes, so I just wante…"
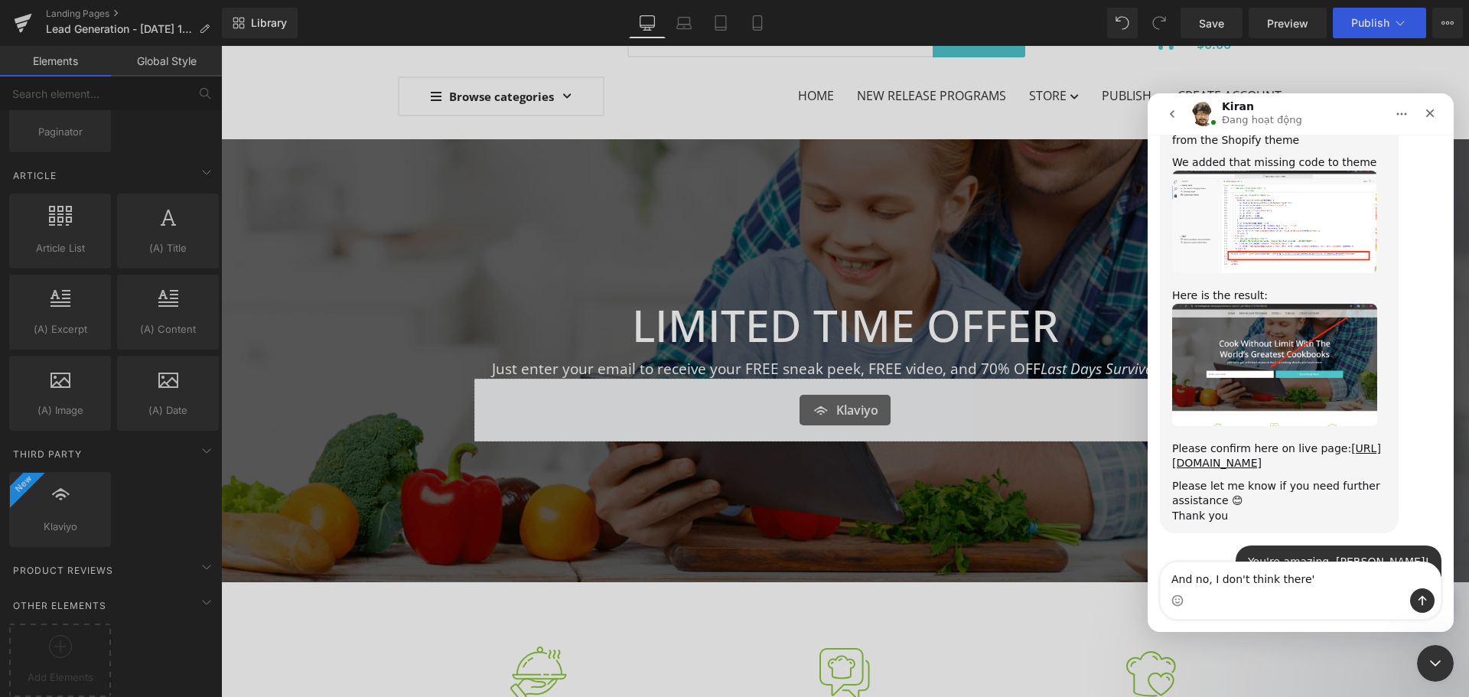
scroll to position [5753, 0]
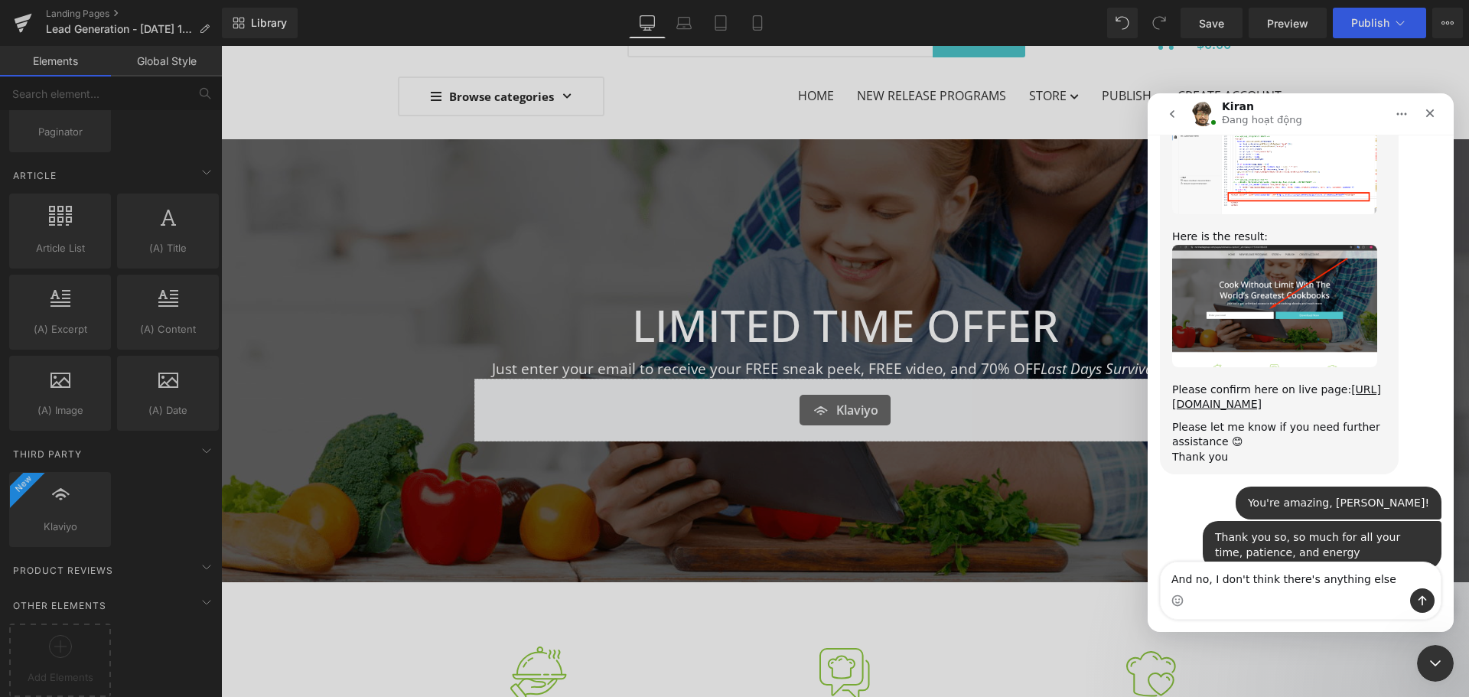
type textarea "And no, I don't think there's anything else."
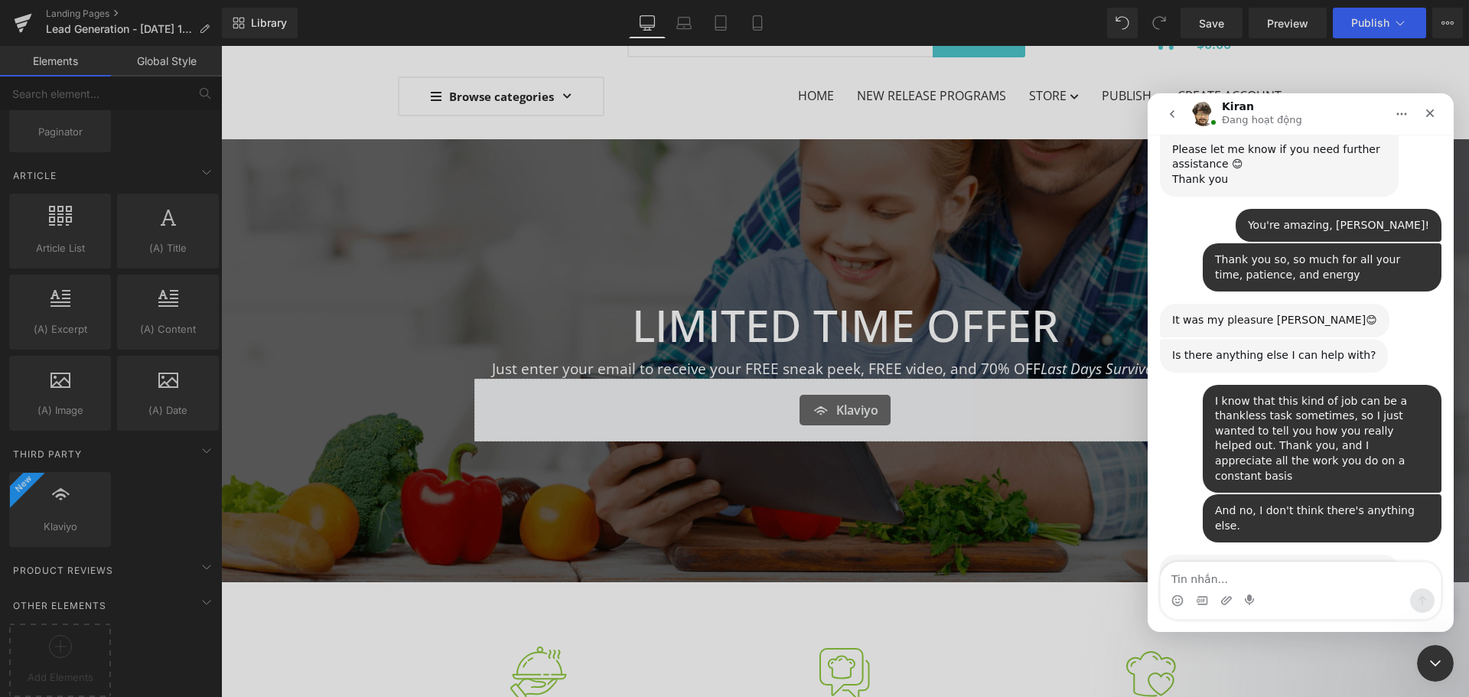
scroll to position [6045, 0]
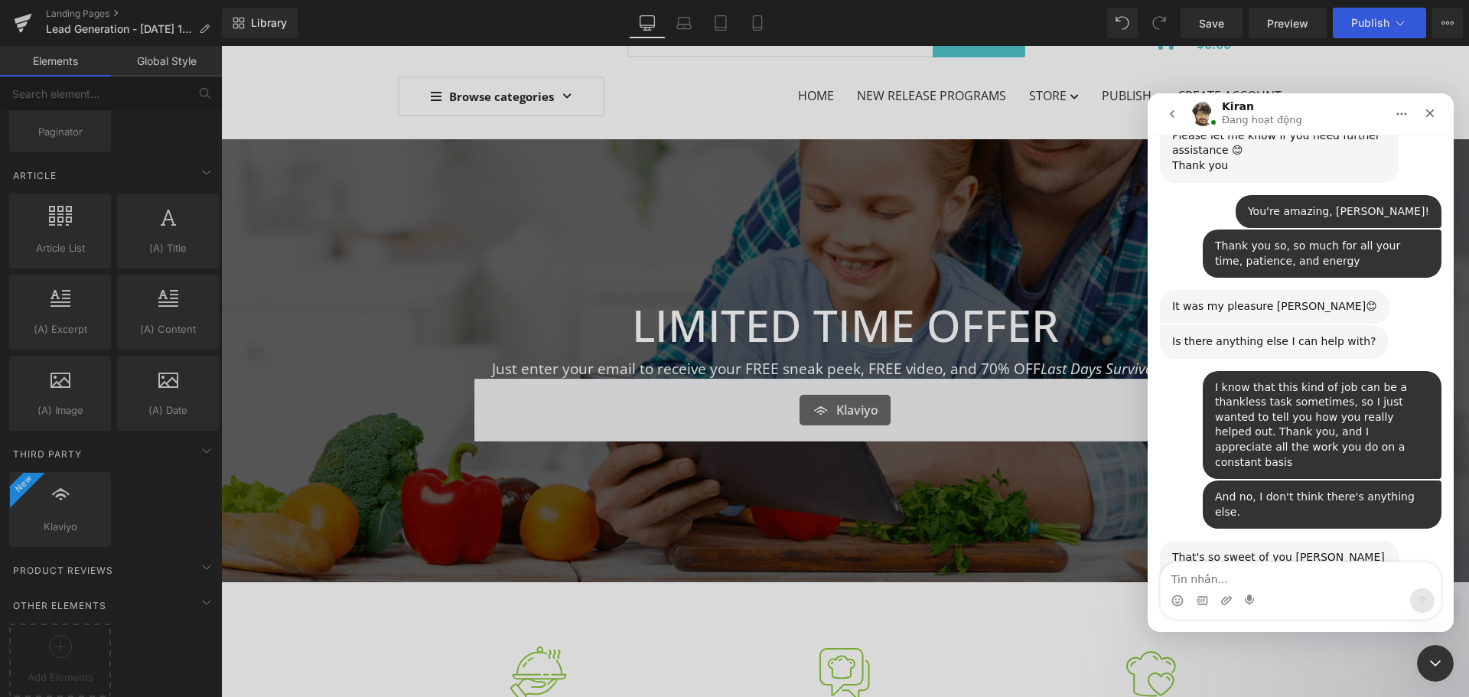
click at [1220, 574] on textarea "Tin nhắn..." at bounding box center [1301, 575] width 280 height 26
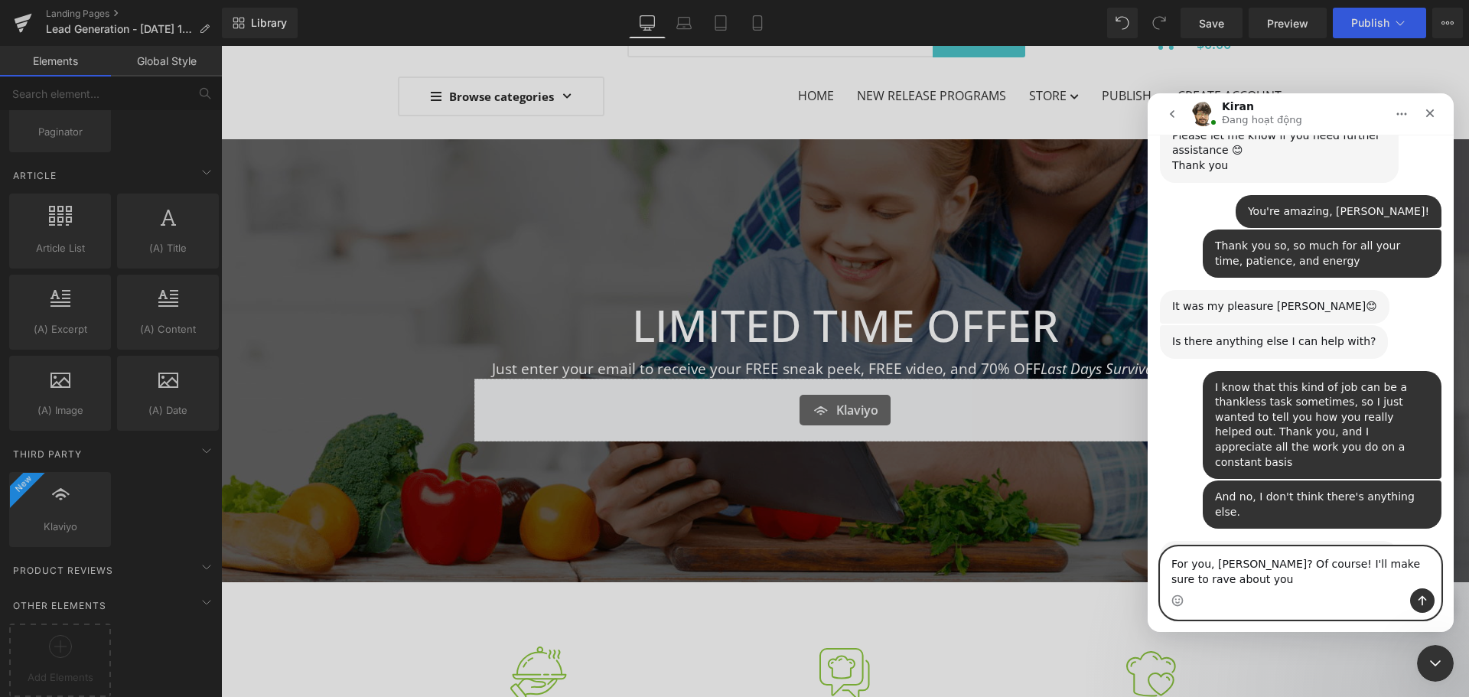
type textarea "For you, [PERSON_NAME]? Of course! I'll make sure to rave about you!"
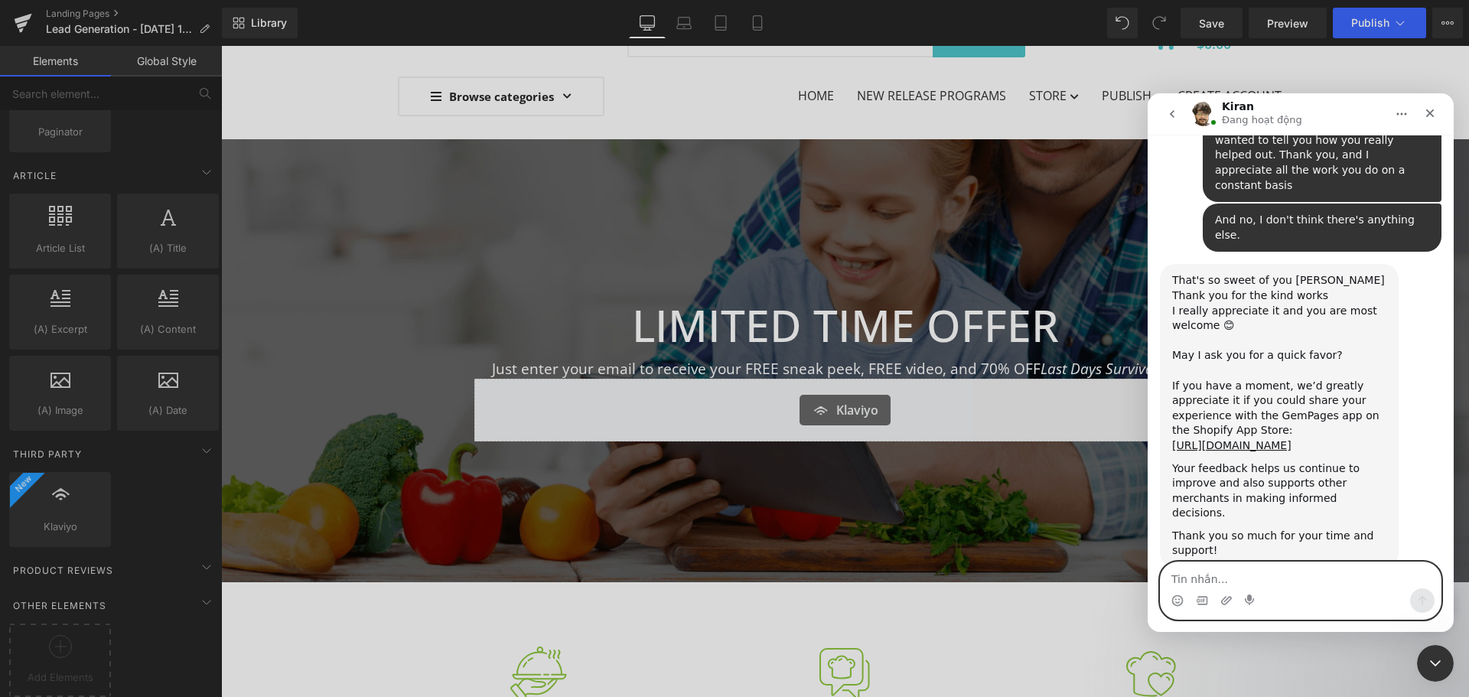
scroll to position [6365, 0]
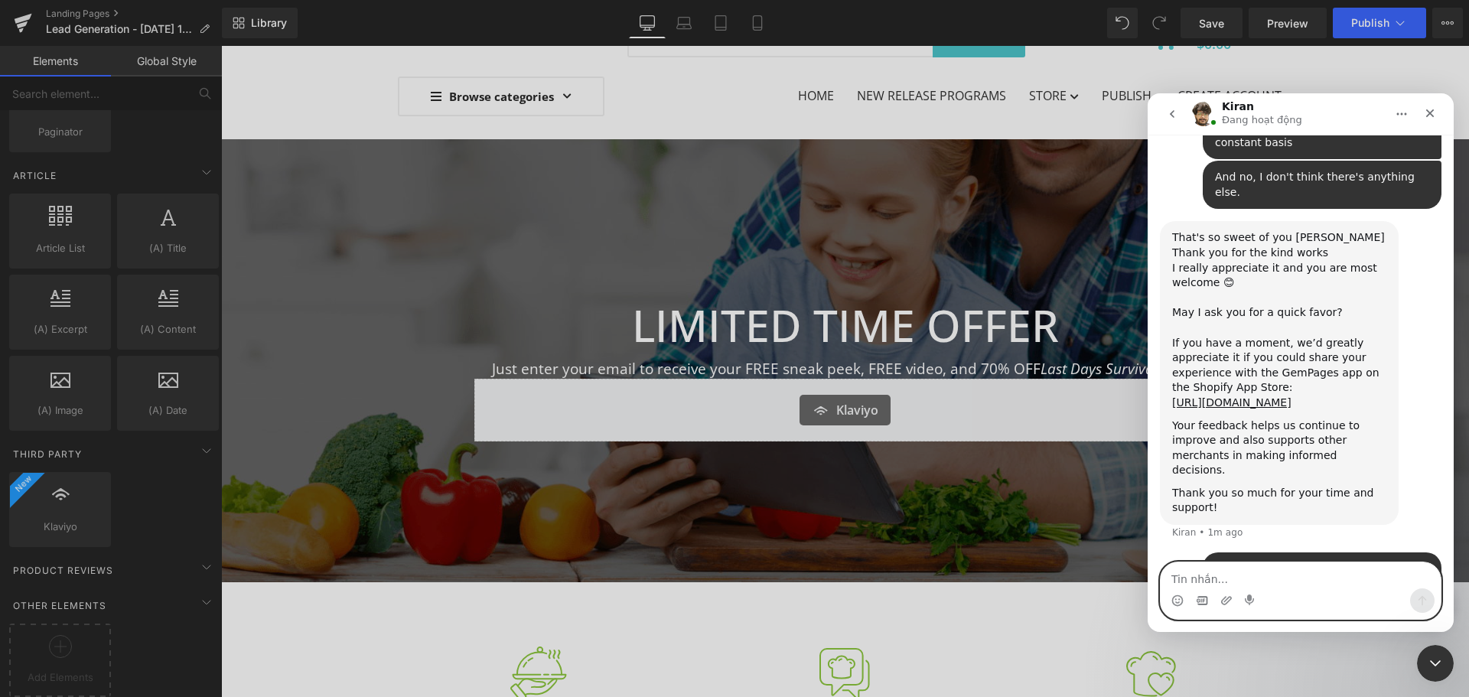
click at [1207, 602] on icon "Gif picker" at bounding box center [1202, 600] width 11 height 8
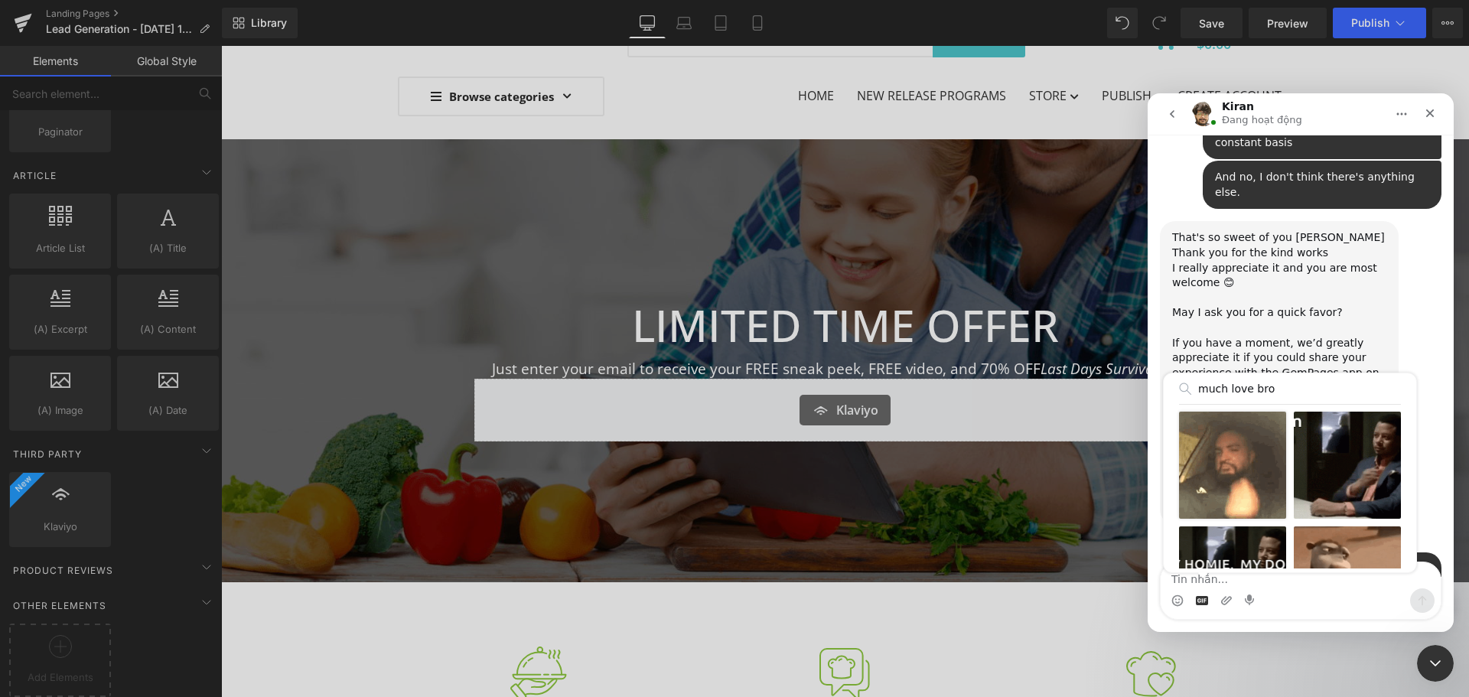
type input "much love bro"
click at [1256, 486] on div "Send gif" at bounding box center [1232, 465] width 107 height 107
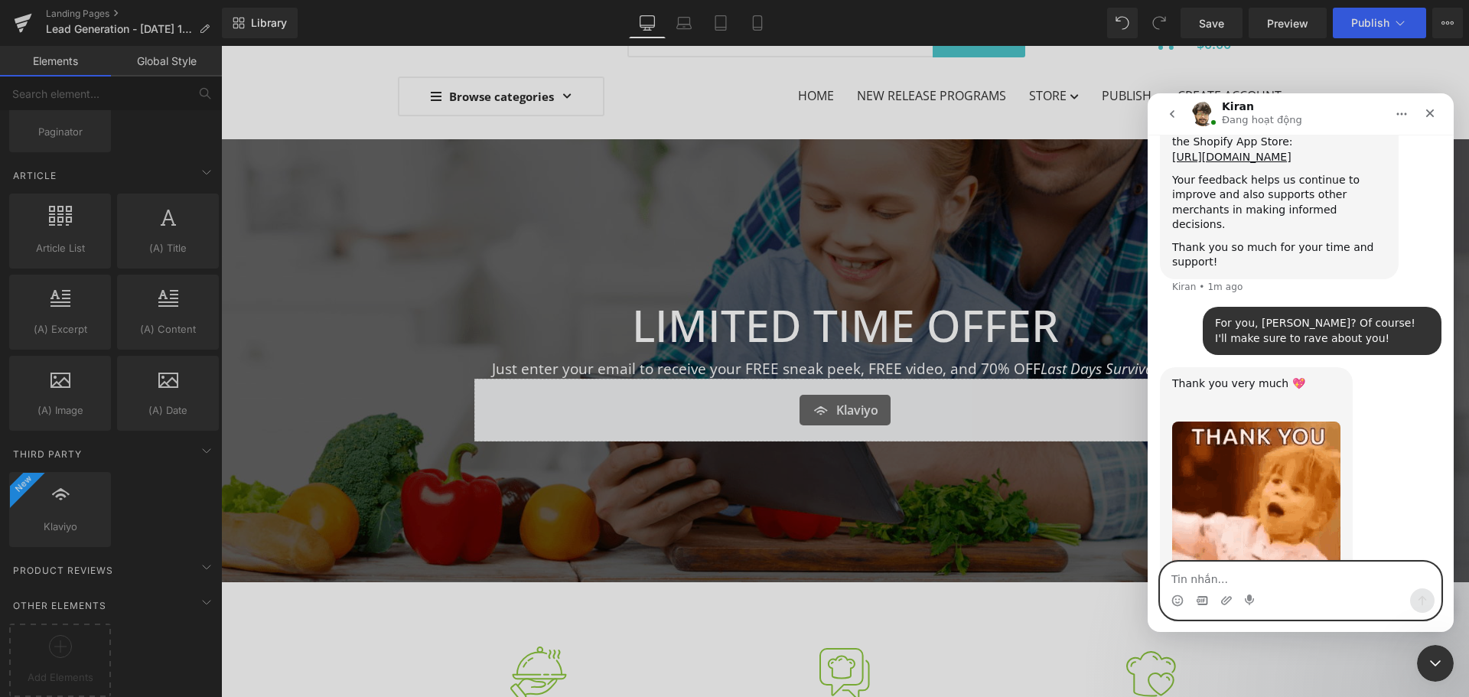
scroll to position [6616, 0]
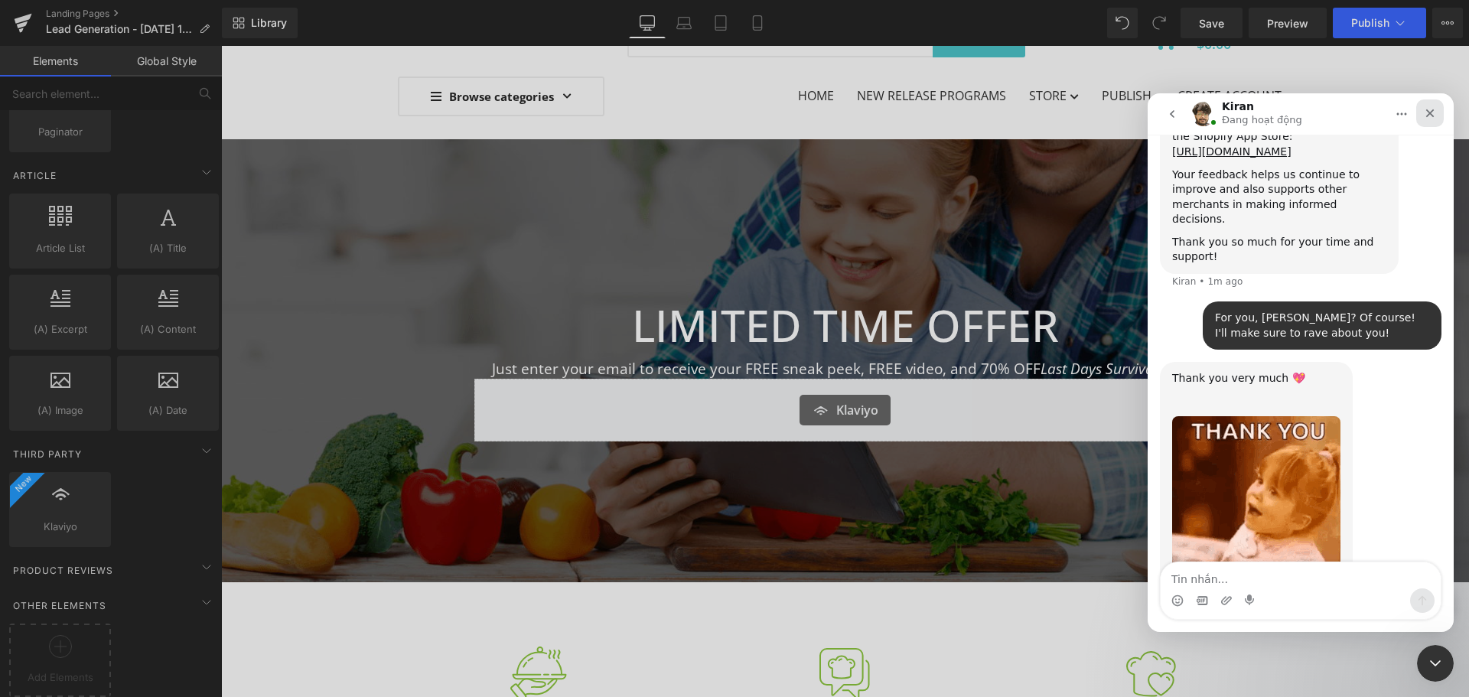
click at [1430, 106] on div "Close" at bounding box center [1430, 113] width 28 height 28
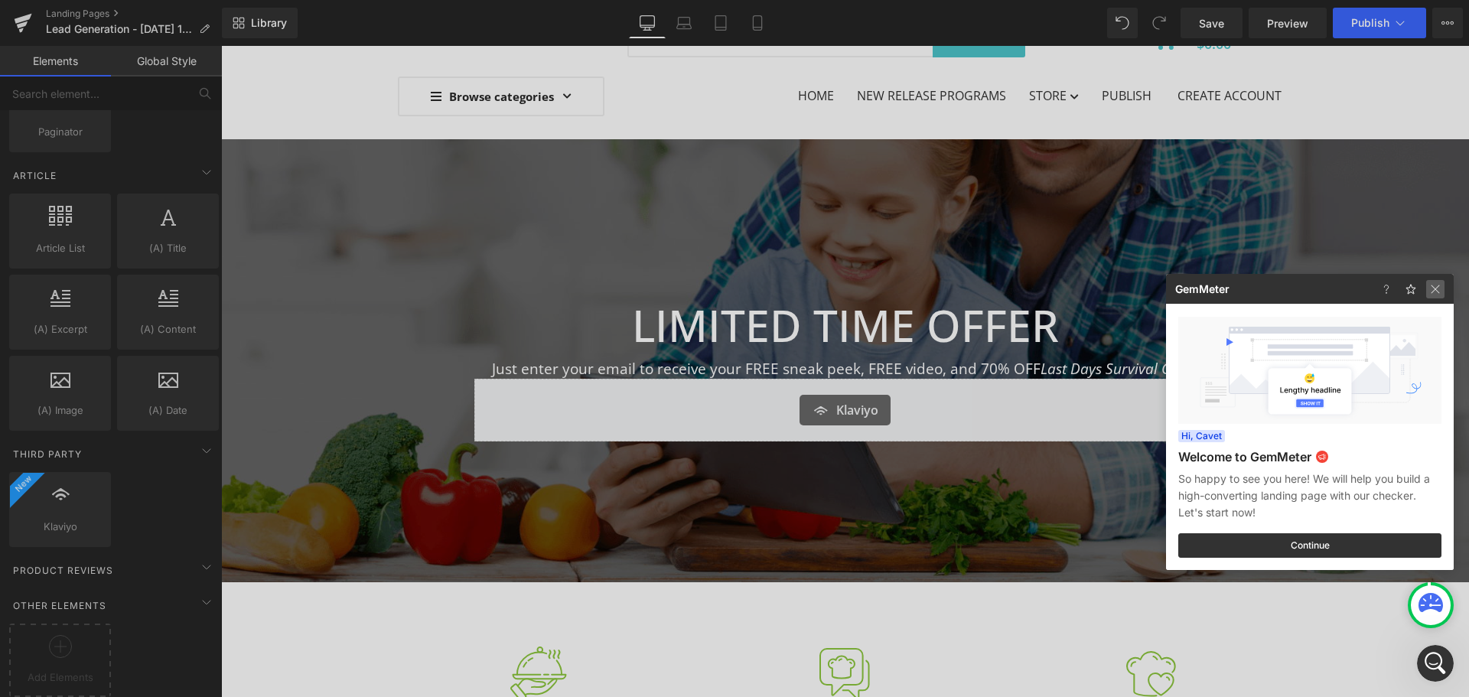
click at [1434, 290] on img at bounding box center [1435, 289] width 18 height 18
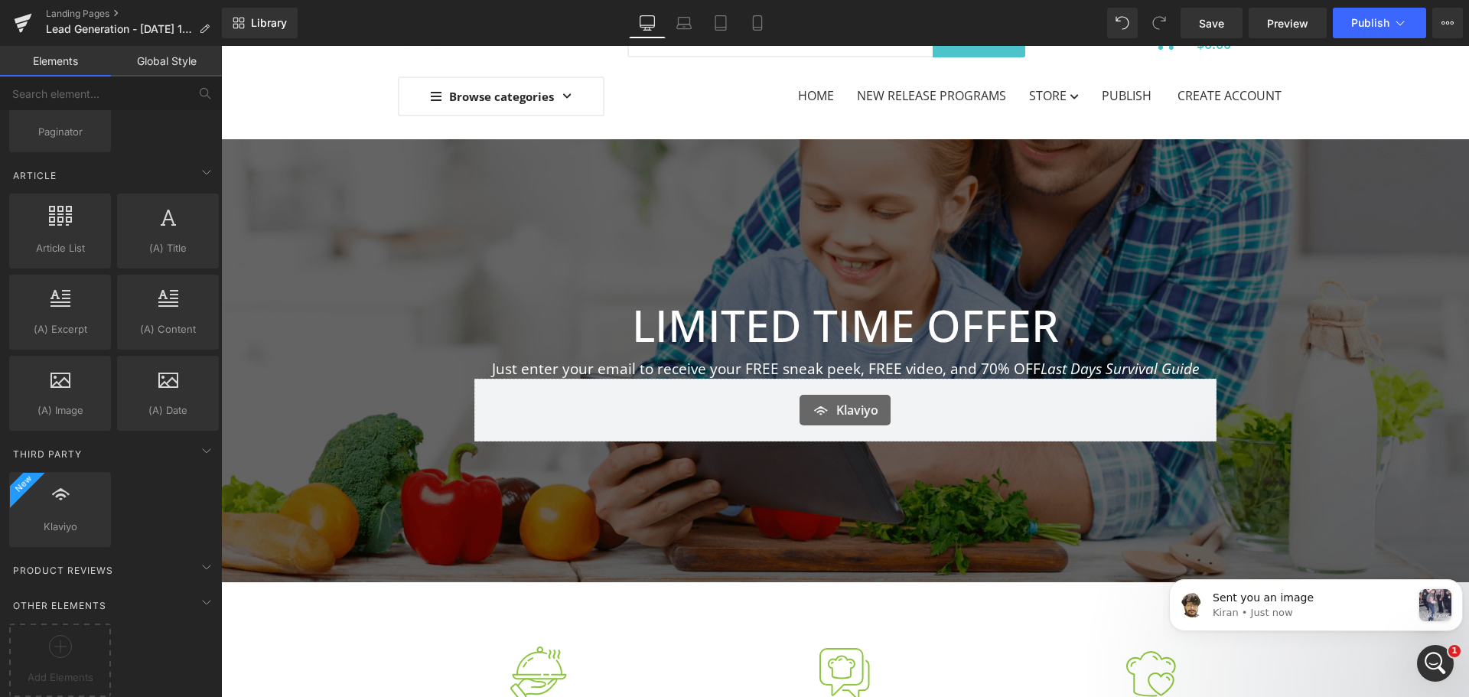
scroll to position [6851, 0]
click at [1426, 657] on icon "Open Intercom Messenger" at bounding box center [1433, 661] width 25 height 25
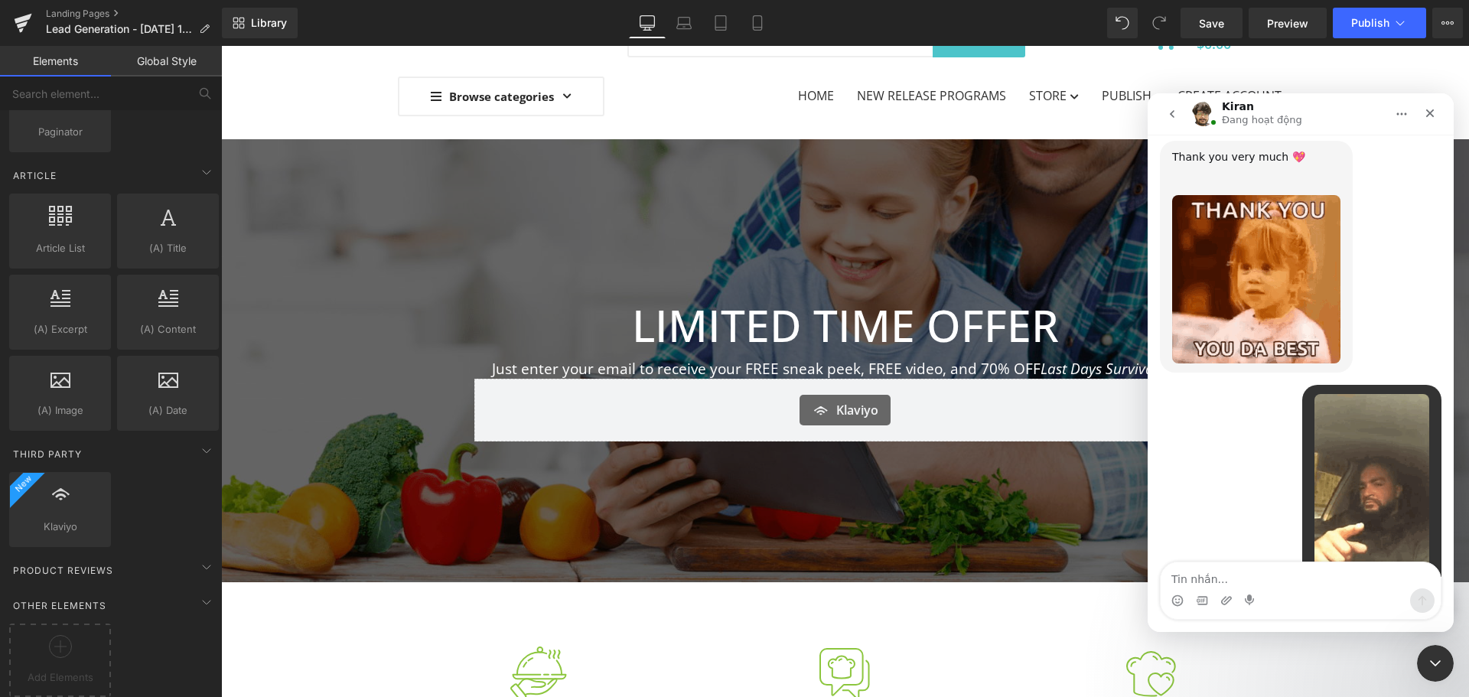
scroll to position [6836, 0]
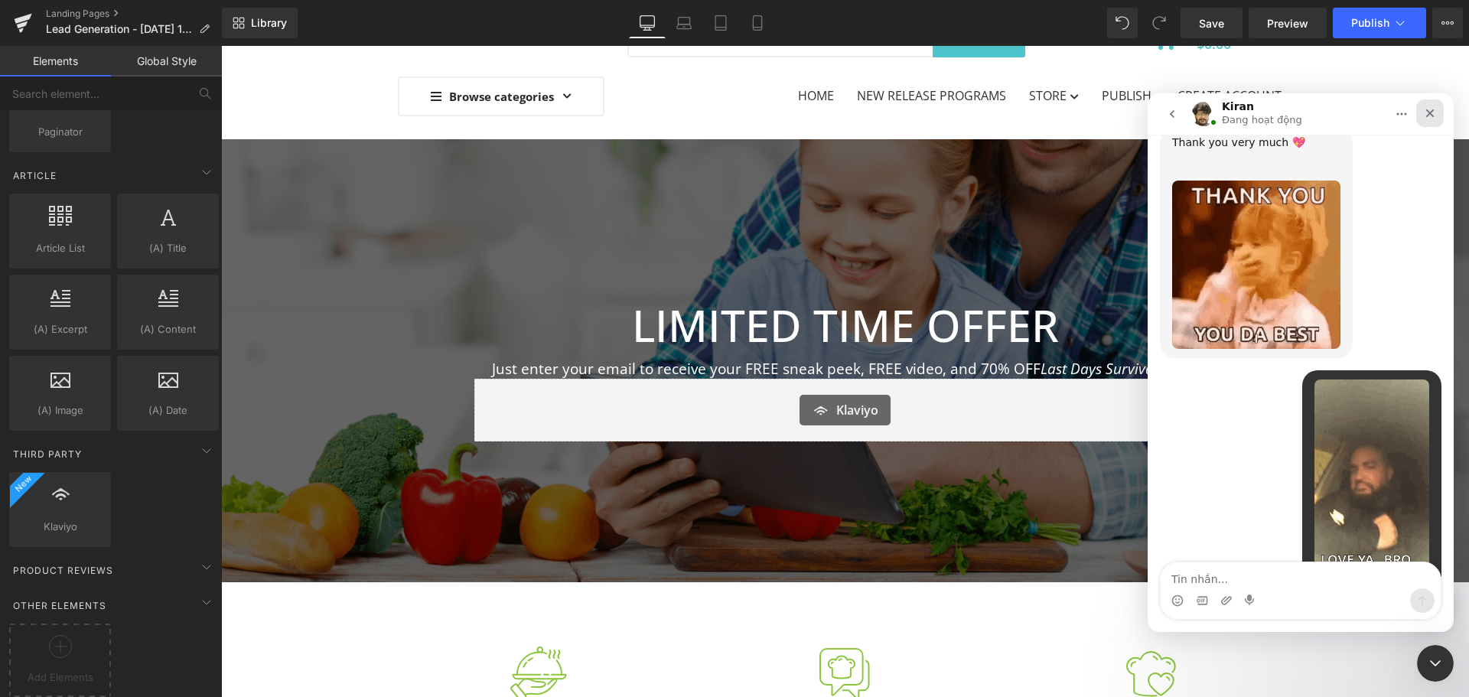
click at [1425, 116] on icon "Close" at bounding box center [1430, 113] width 12 height 12
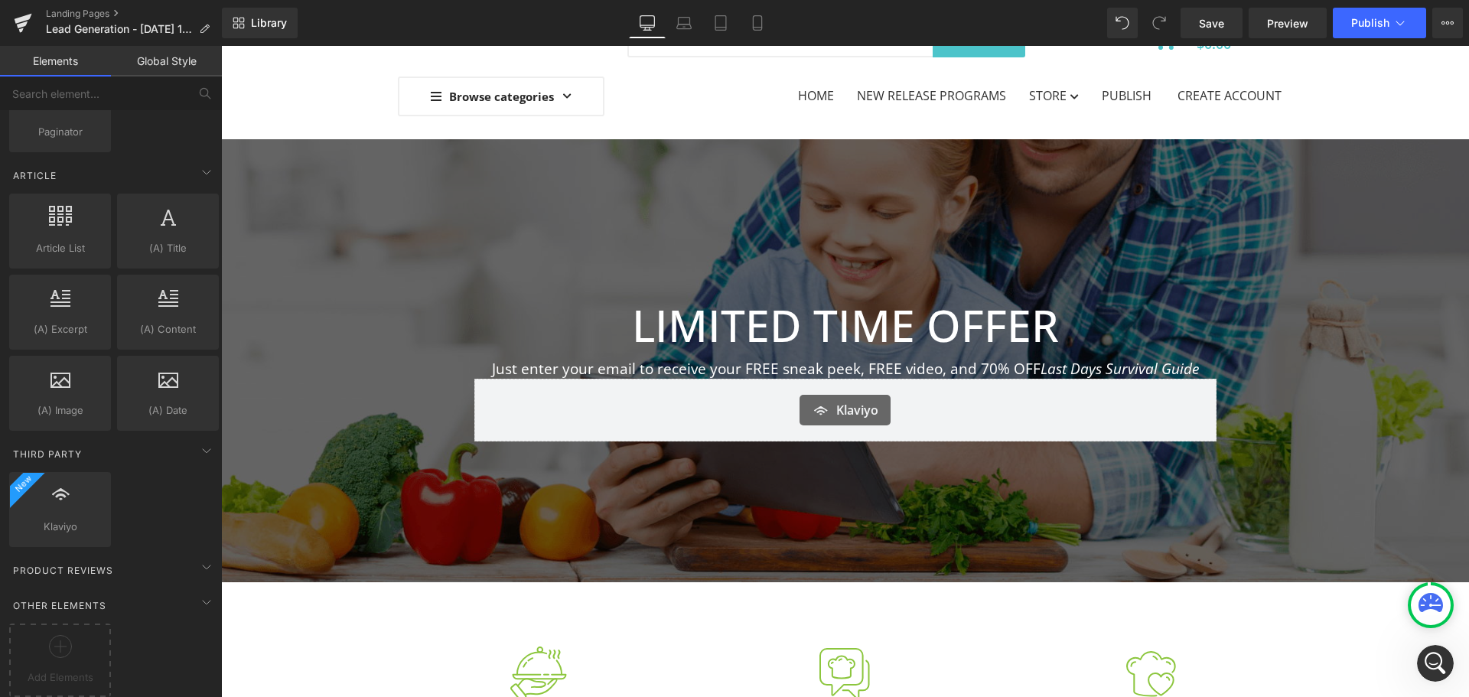
scroll to position [6895, 0]
